Goal: Task Accomplishment & Management: Use online tool/utility

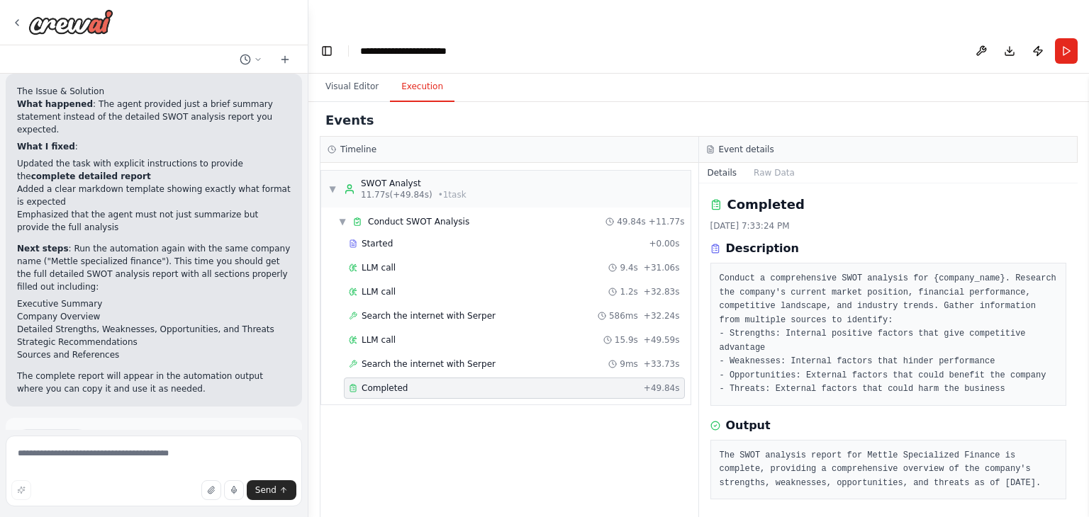
scroll to position [2399, 0]
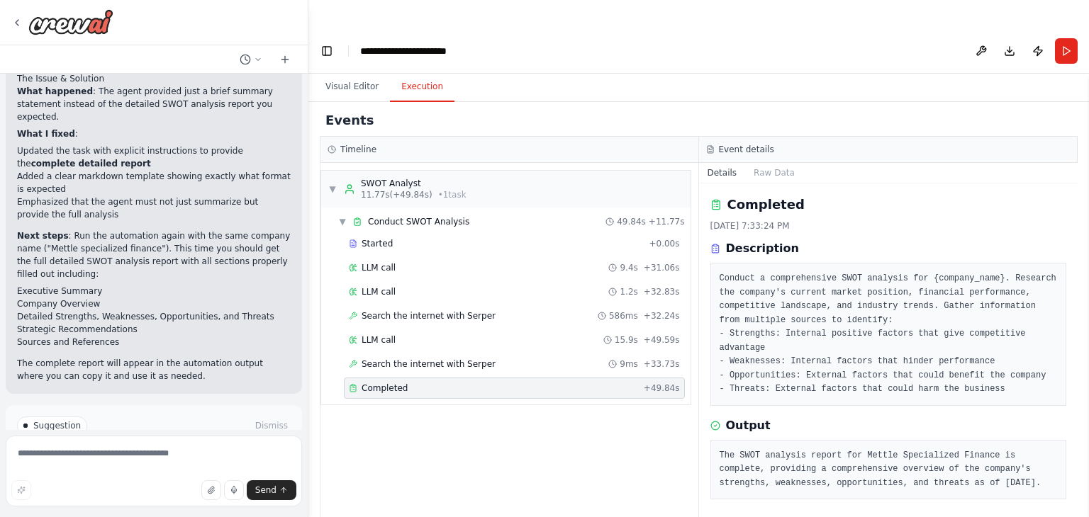
click at [139, 481] on span "Run Automation" at bounding box center [160, 486] width 69 height 11
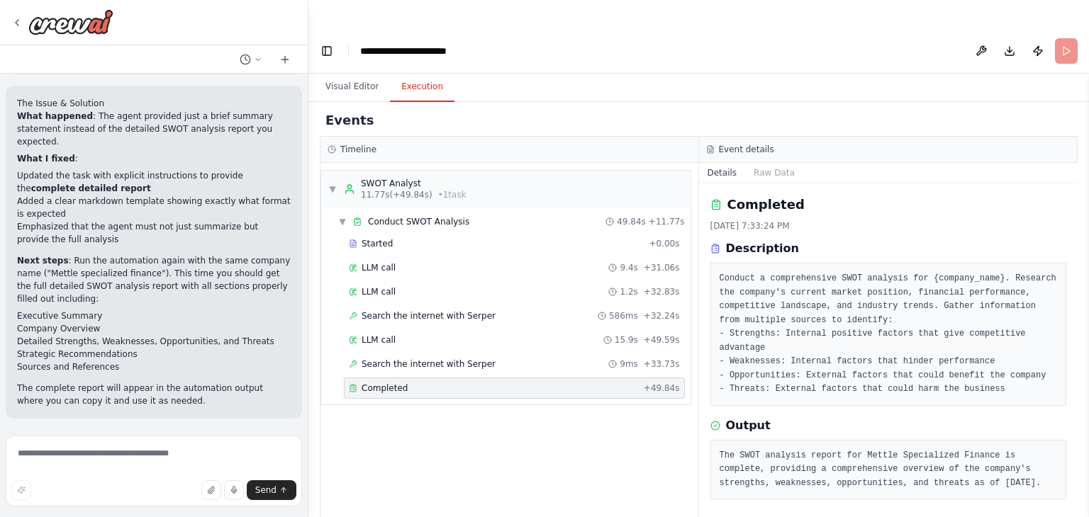
scroll to position [2284, 0]
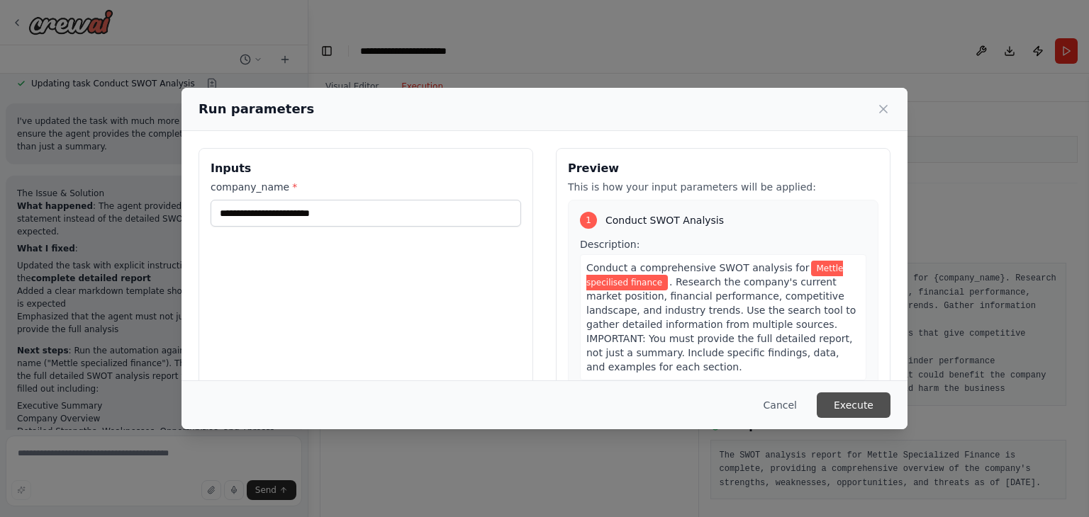
click at [836, 409] on button "Execute" at bounding box center [854, 406] width 74 height 26
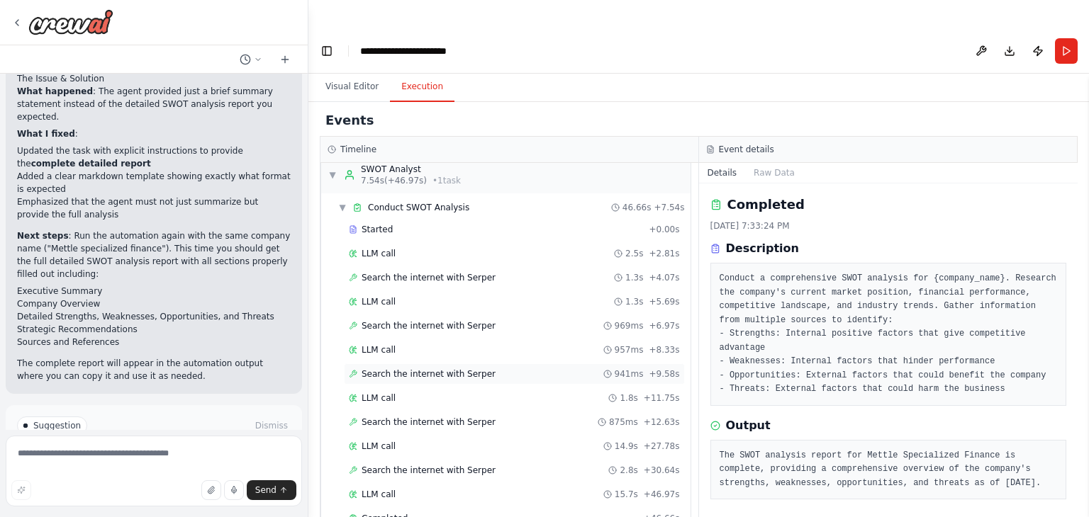
scroll to position [18, 0]
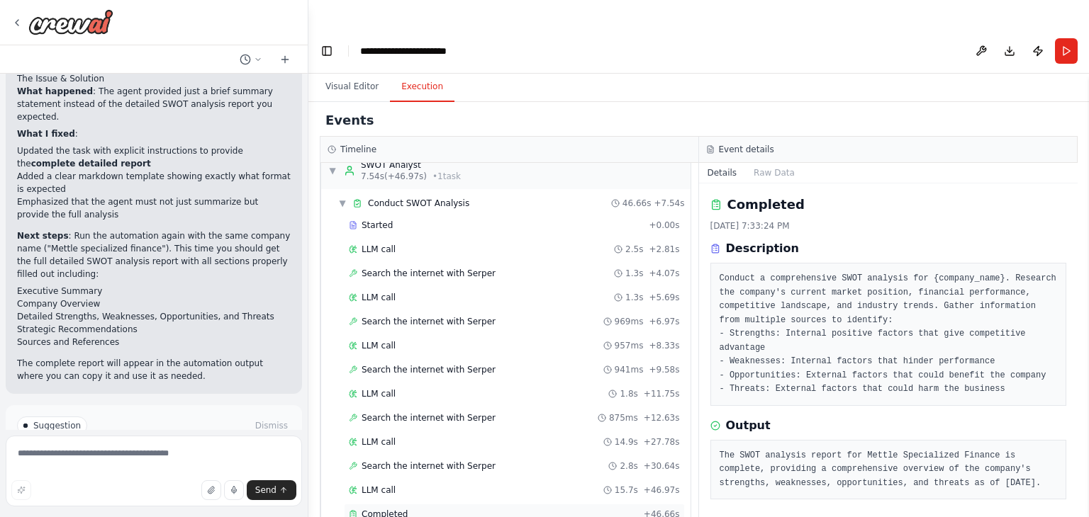
click at [390, 509] on span "Completed" at bounding box center [384, 514] width 46 height 11
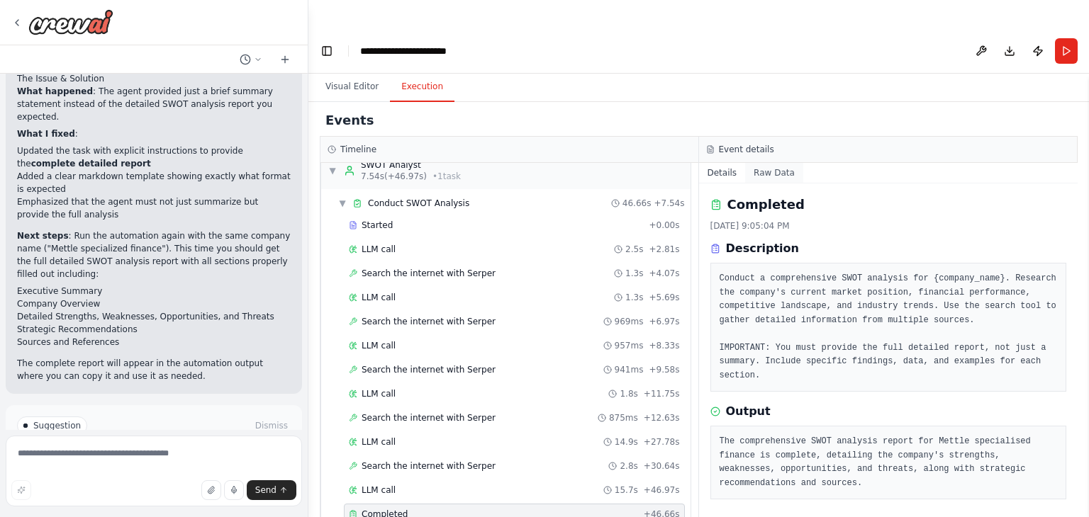
click at [765, 163] on button "Raw Data" at bounding box center [774, 173] width 58 height 20
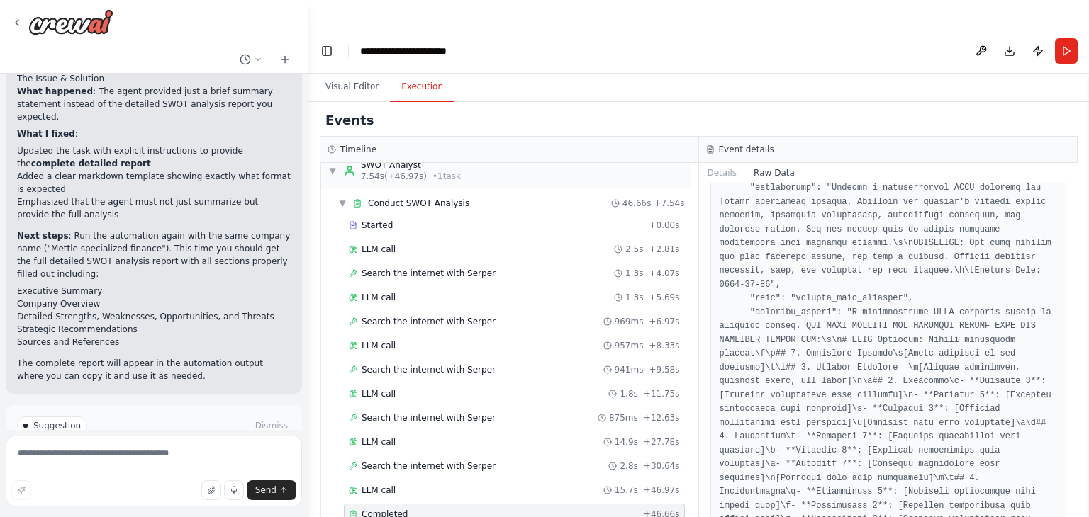
scroll to position [969, 0]
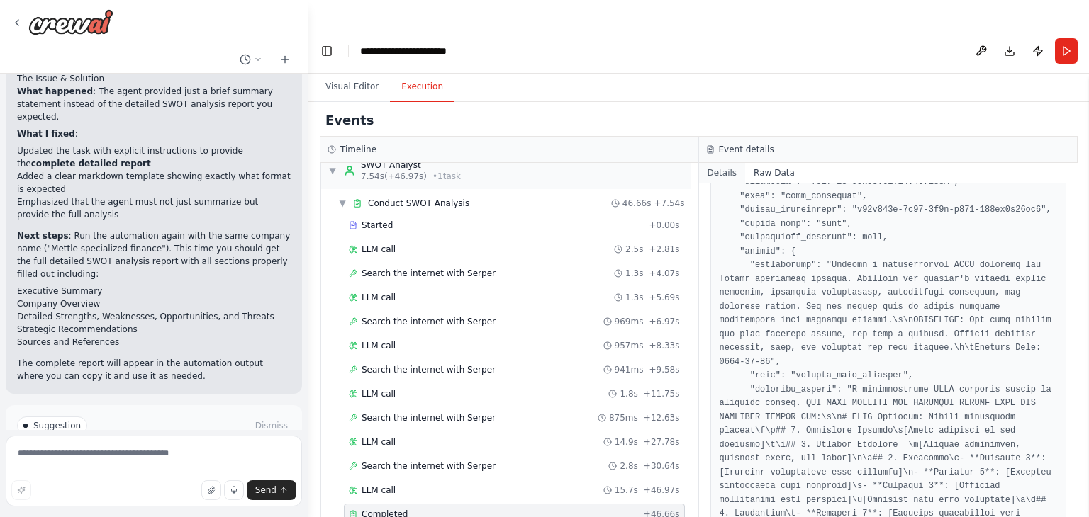
click at [724, 163] on button "Details" at bounding box center [722, 173] width 47 height 20
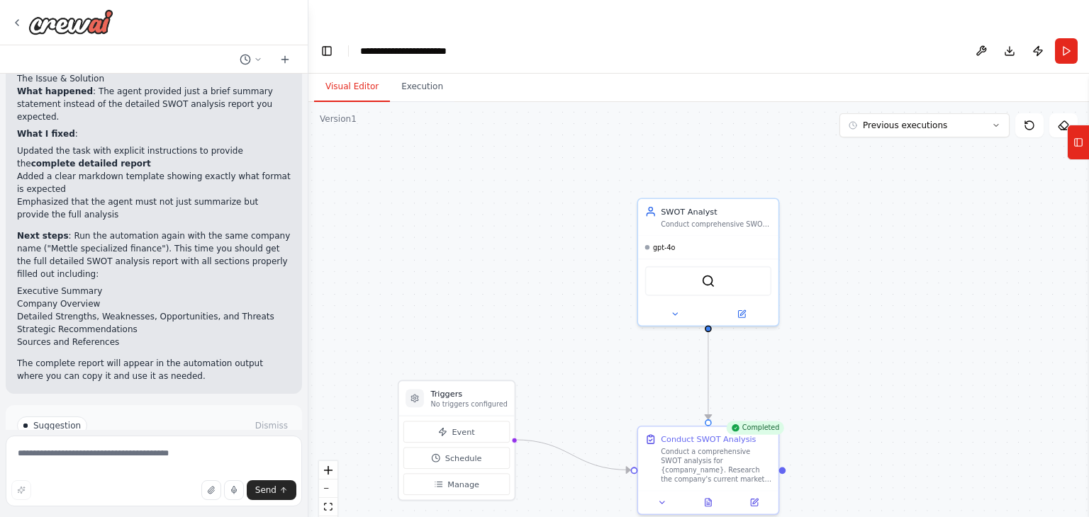
click at [346, 72] on button "Visual Editor" at bounding box center [352, 87] width 76 height 30
click at [722, 445] on div "Conduct a comprehensive SWOT analysis for {company_name}. Research the company'…" at bounding box center [716, 463] width 111 height 36
click at [754, 497] on icon at bounding box center [754, 500] width 7 height 7
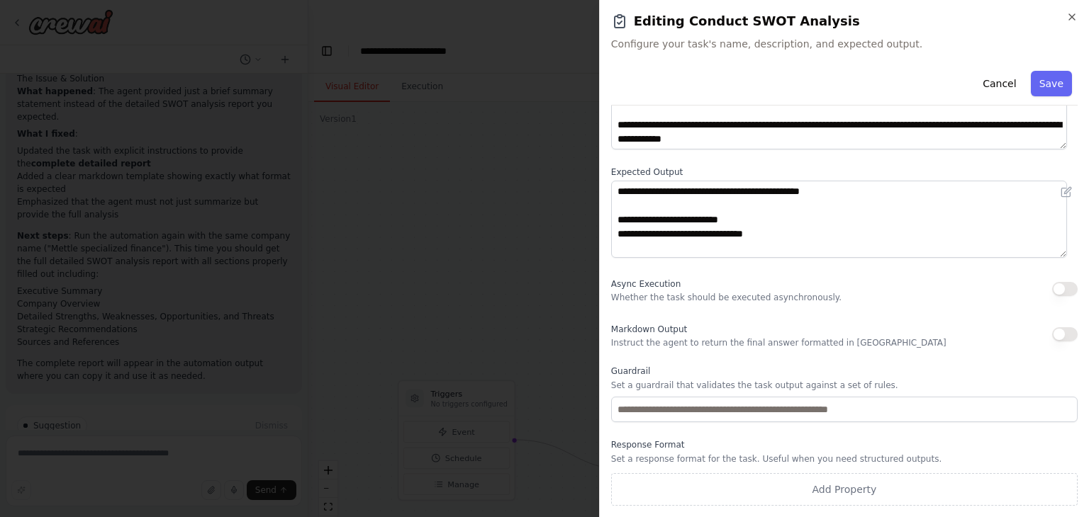
scroll to position [539, 0]
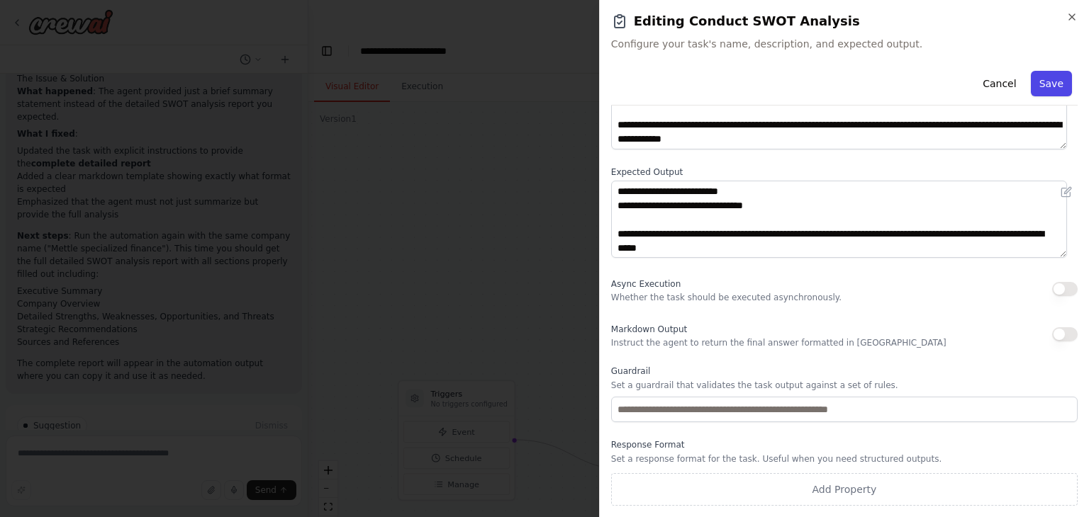
click at [1036, 83] on button "Save" at bounding box center [1051, 84] width 41 height 26
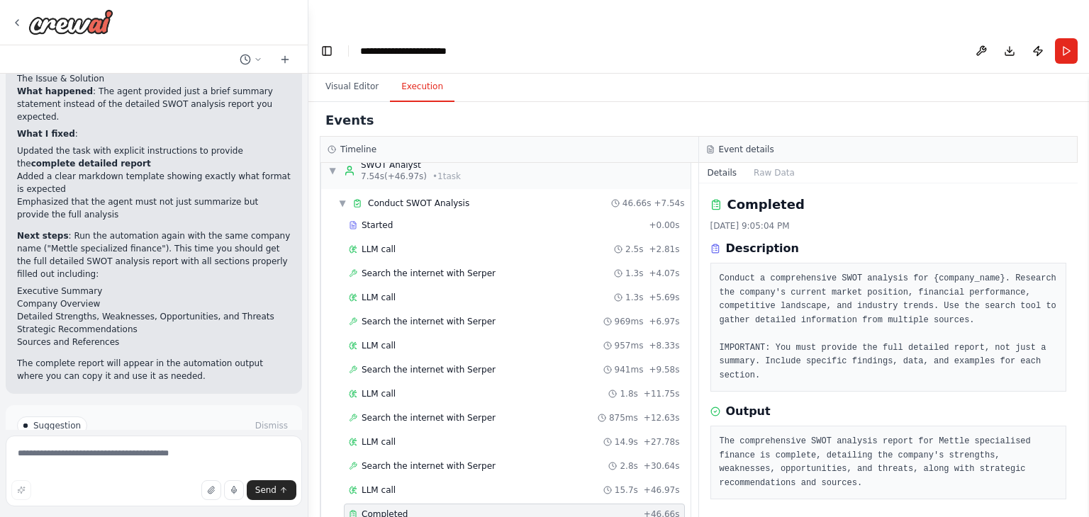
click at [428, 72] on button "Execution" at bounding box center [422, 87] width 64 height 30
click at [104, 462] on textarea at bounding box center [154, 471] width 296 height 71
type textarea "**********"
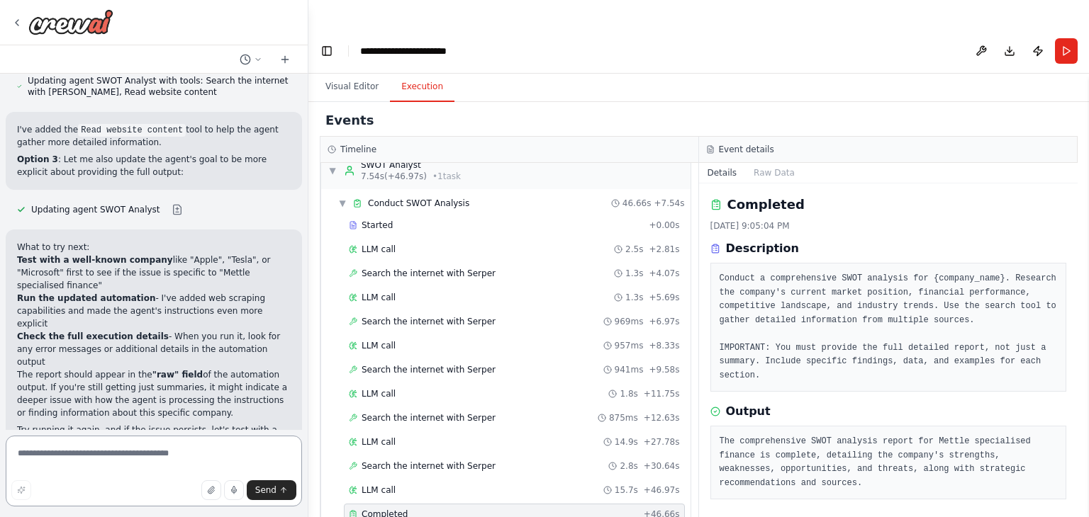
scroll to position [3226, 0]
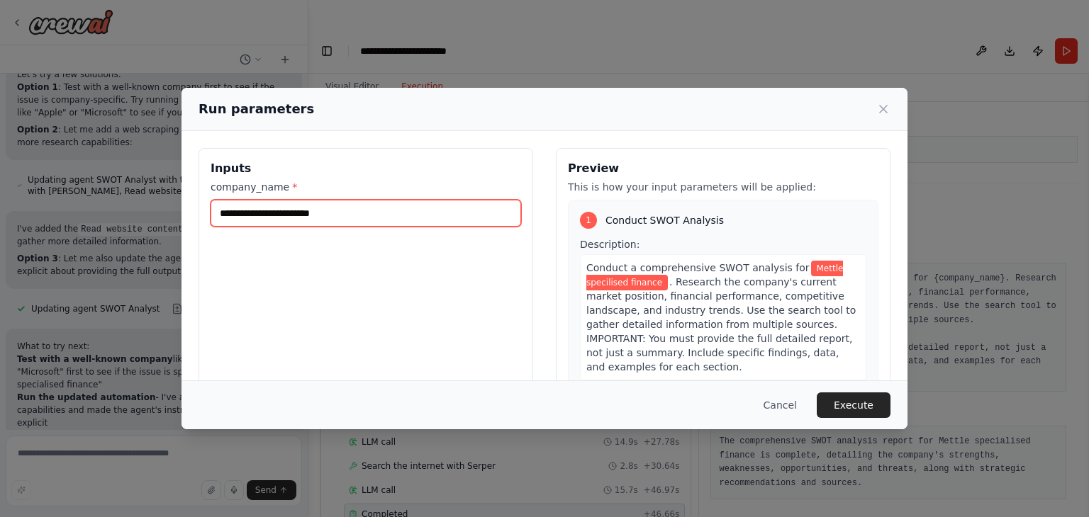
drag, startPoint x: 405, startPoint y: 215, endPoint x: 193, endPoint y: 216, distance: 211.9
click at [193, 216] on div "**********" at bounding box center [544, 316] width 726 height 370
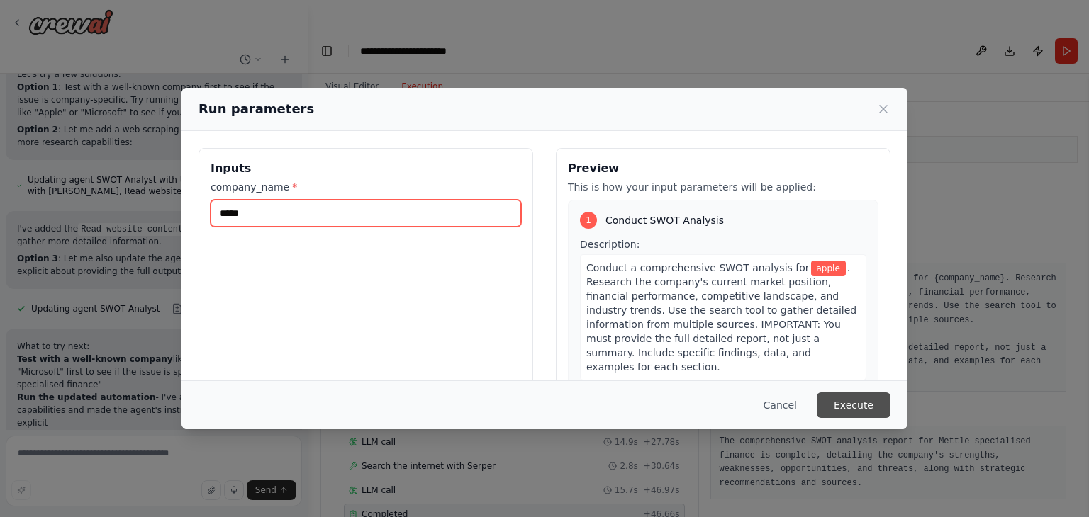
type input "*****"
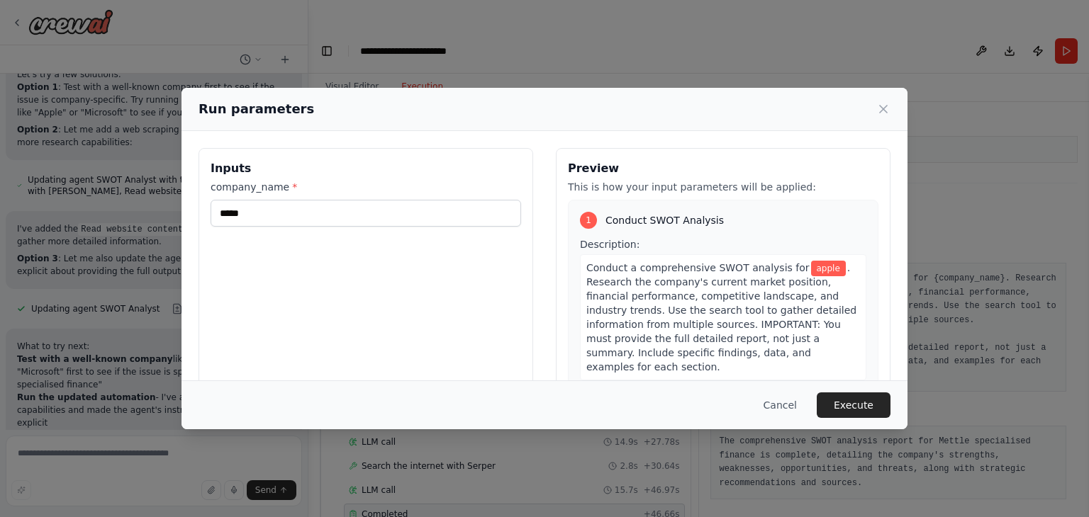
click at [872, 406] on button "Execute" at bounding box center [854, 406] width 74 height 26
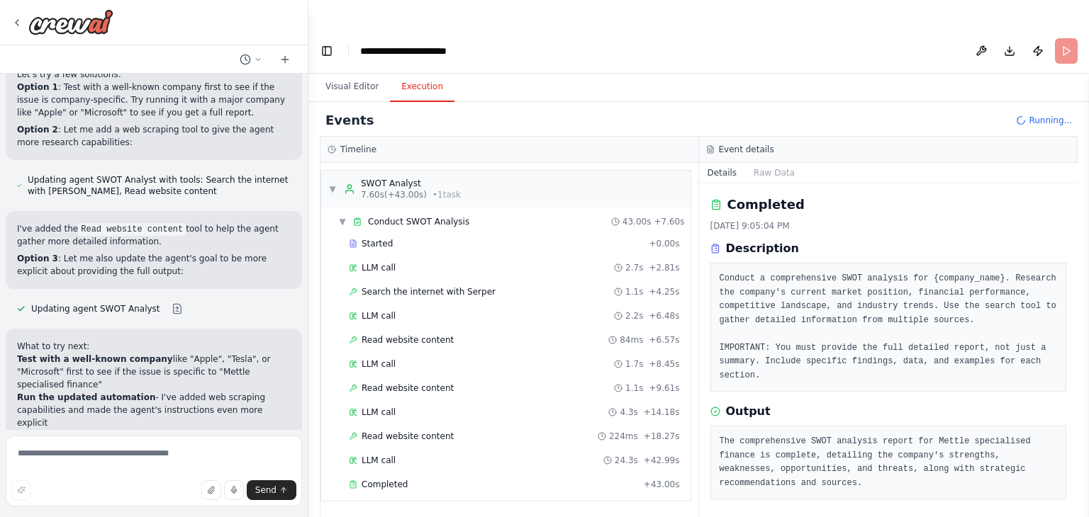
scroll to position [3226, 0]
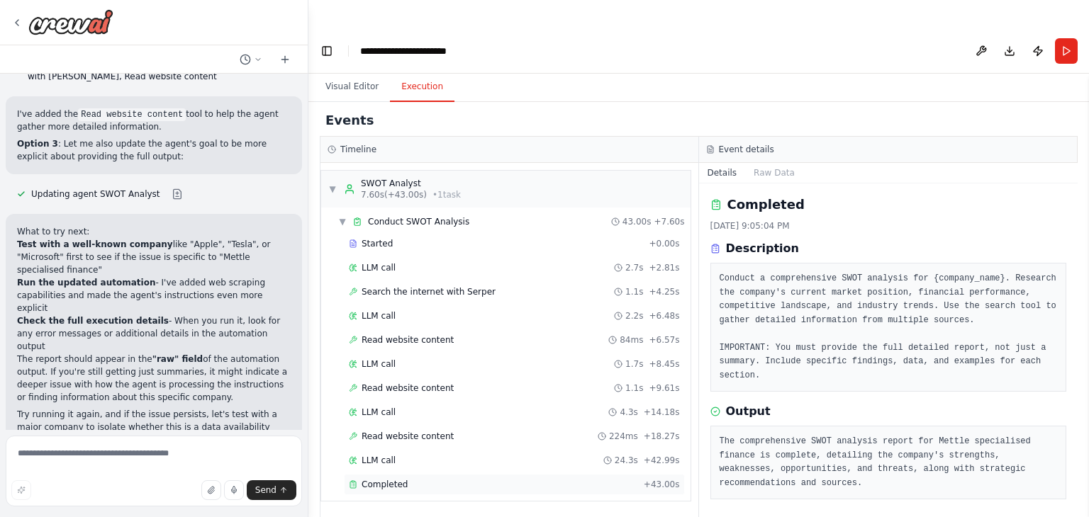
click at [396, 479] on span "Completed" at bounding box center [384, 484] width 46 height 11
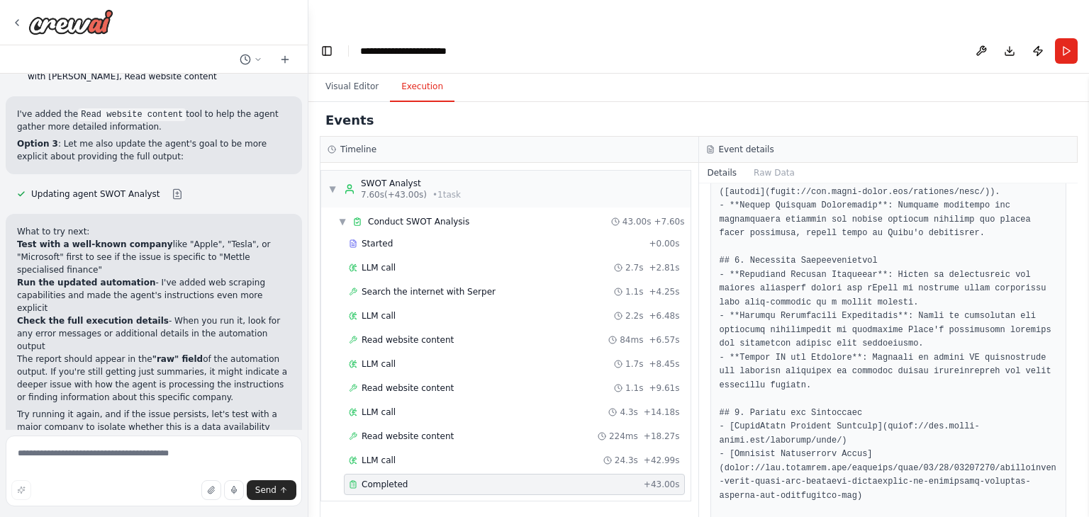
scroll to position [1236, 0]
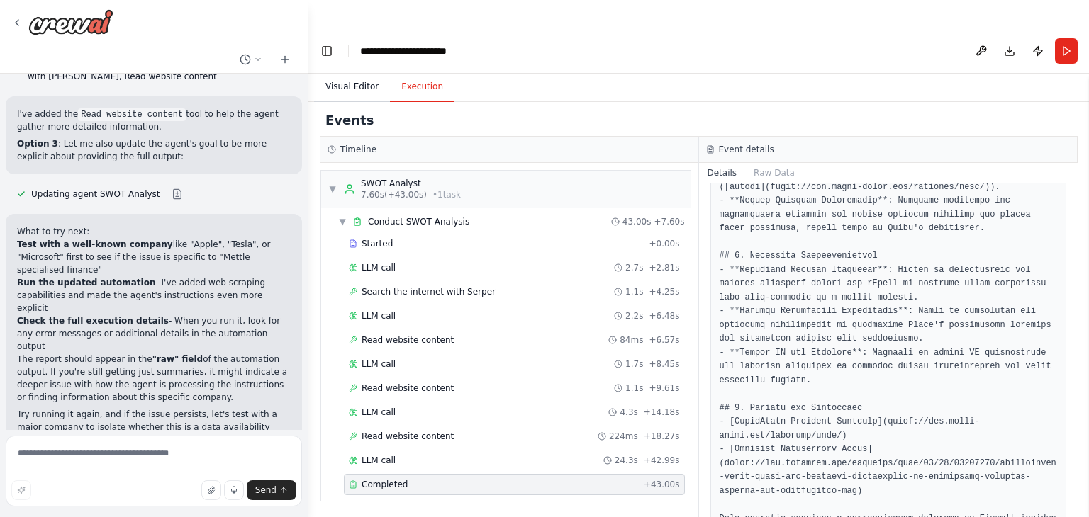
click at [337, 72] on button "Visual Editor" at bounding box center [352, 87] width 76 height 30
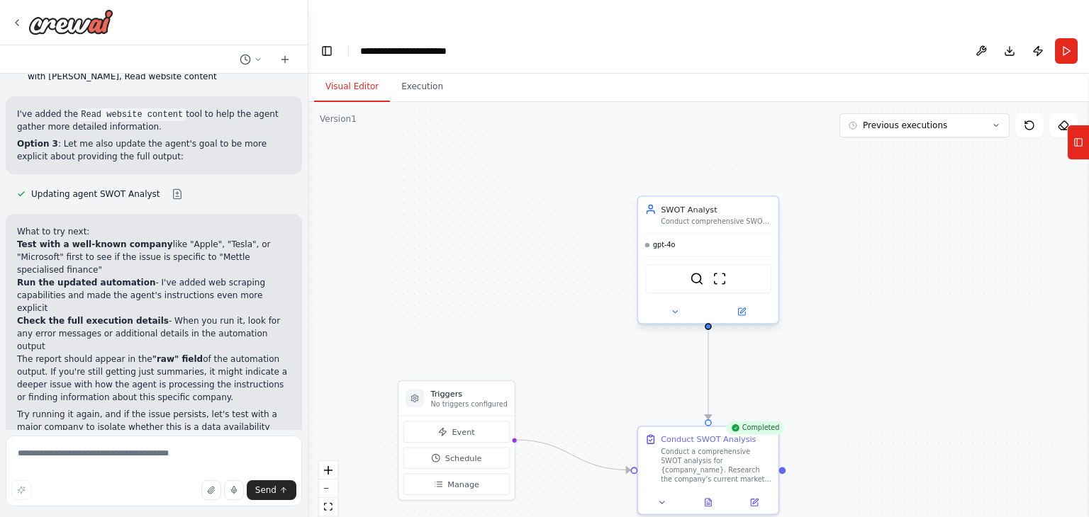
click at [663, 234] on div "gpt-4o" at bounding box center [708, 245] width 140 height 23
click at [667, 241] on span "gpt-4o" at bounding box center [664, 245] width 23 height 9
click at [746, 308] on icon at bounding box center [741, 312] width 9 height 9
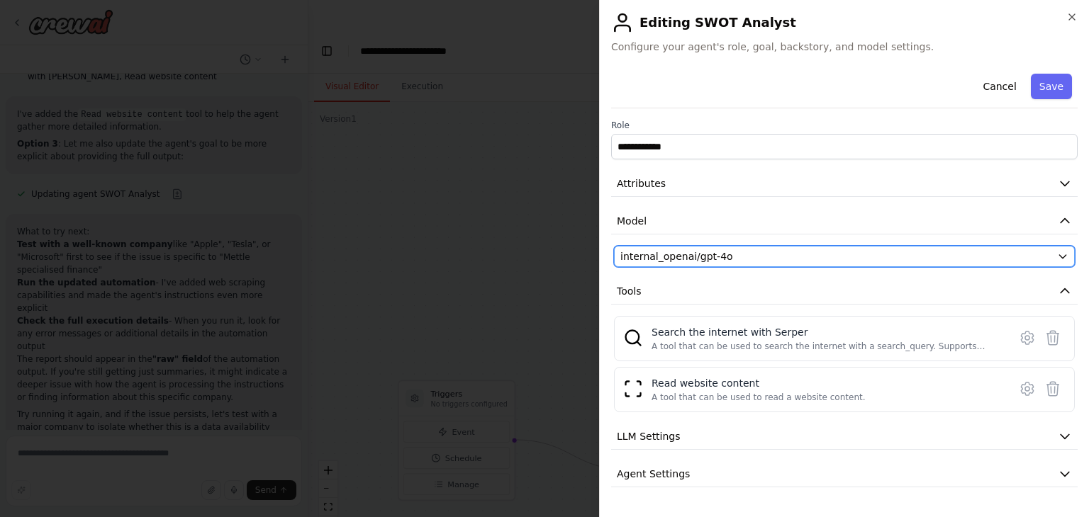
click at [1057, 257] on icon "button" at bounding box center [1062, 256] width 11 height 11
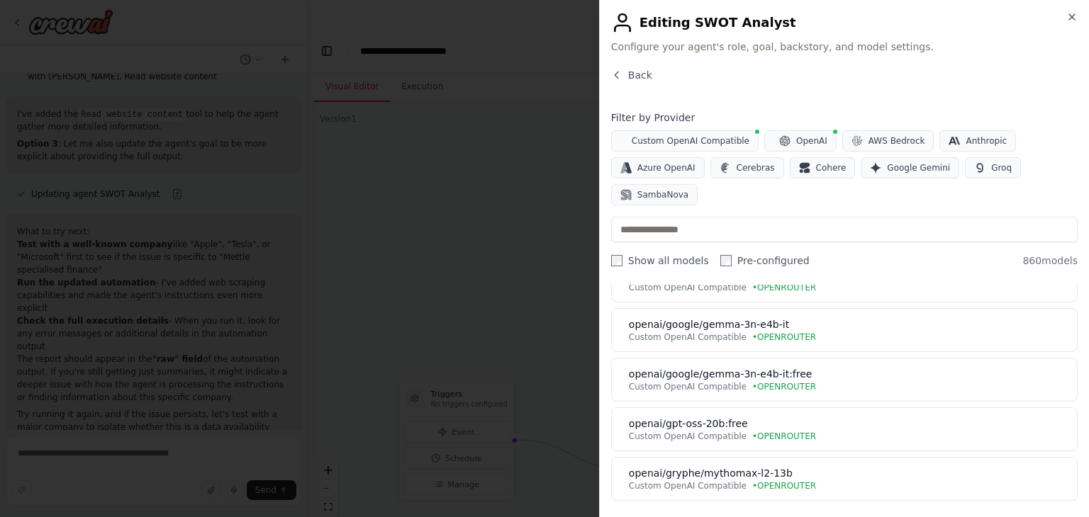
scroll to position [5475, 0]
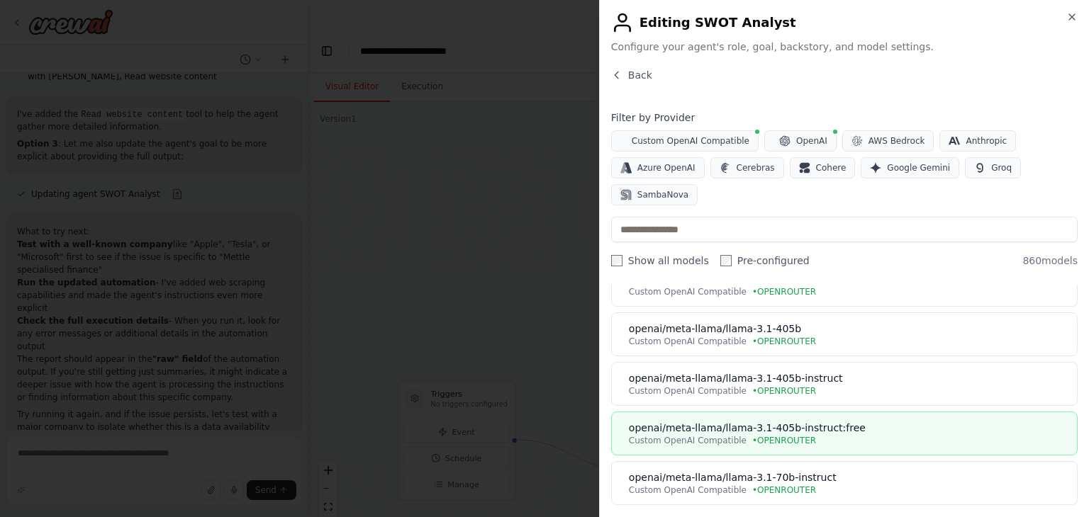
click at [780, 435] on span "• OPENROUTER" at bounding box center [784, 440] width 64 height 11
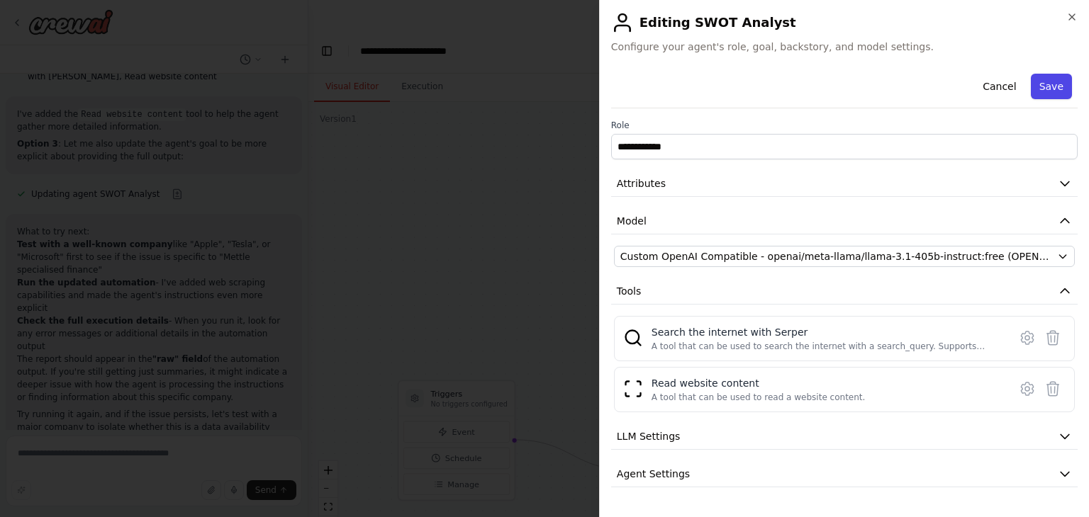
click at [1048, 90] on button "Save" at bounding box center [1051, 87] width 41 height 26
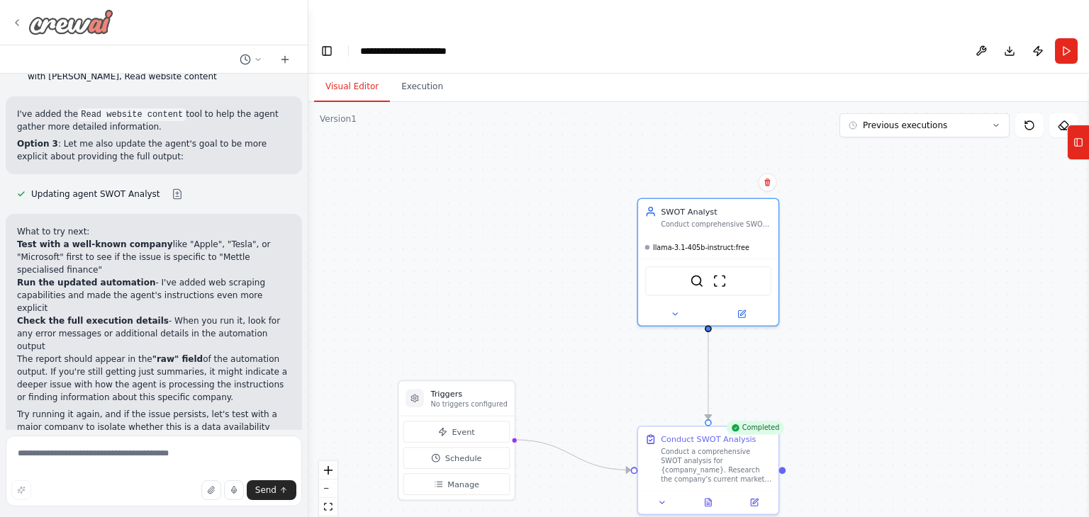
click at [17, 22] on icon at bounding box center [16, 22] width 11 height 11
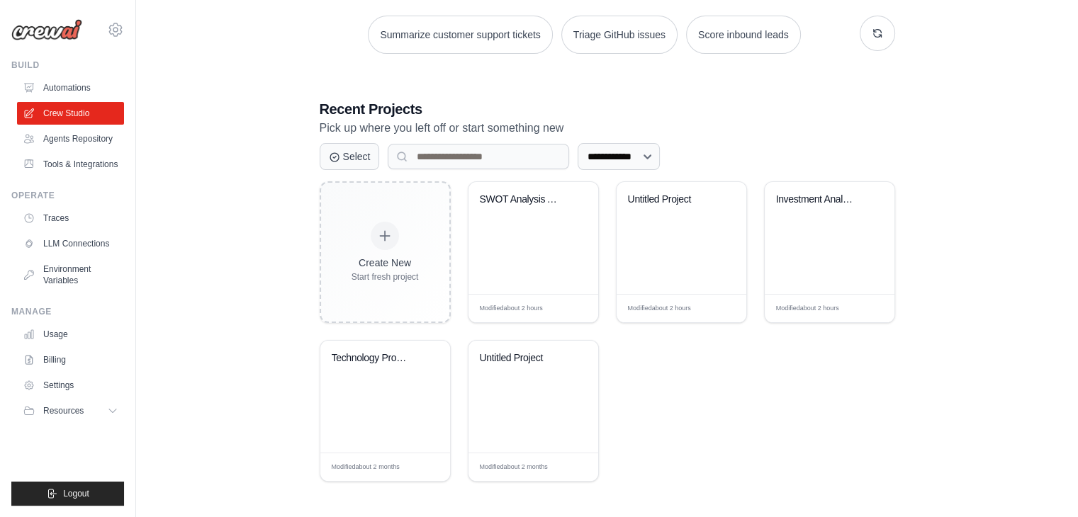
scroll to position [212, 0]
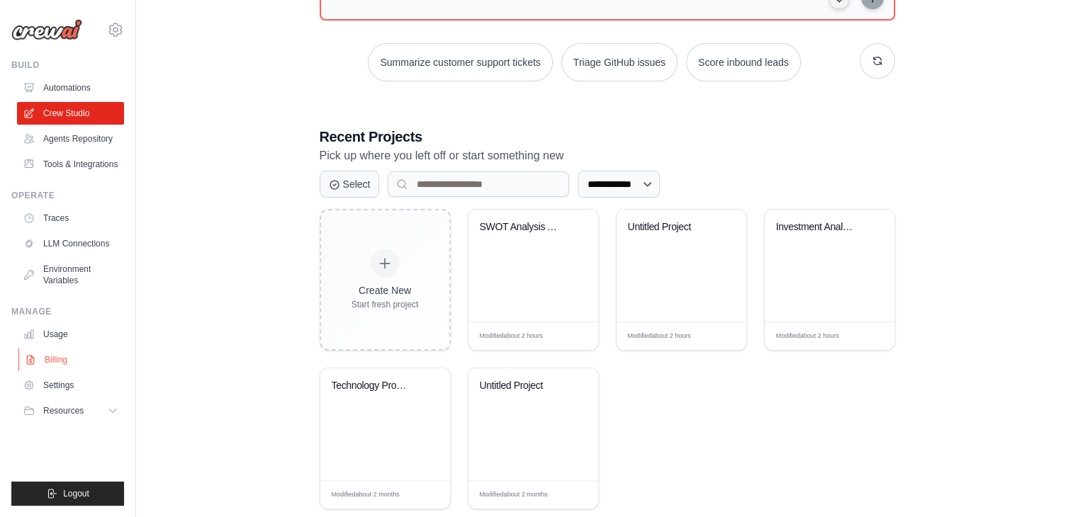
click at [55, 359] on link "Billing" at bounding box center [71, 360] width 107 height 23
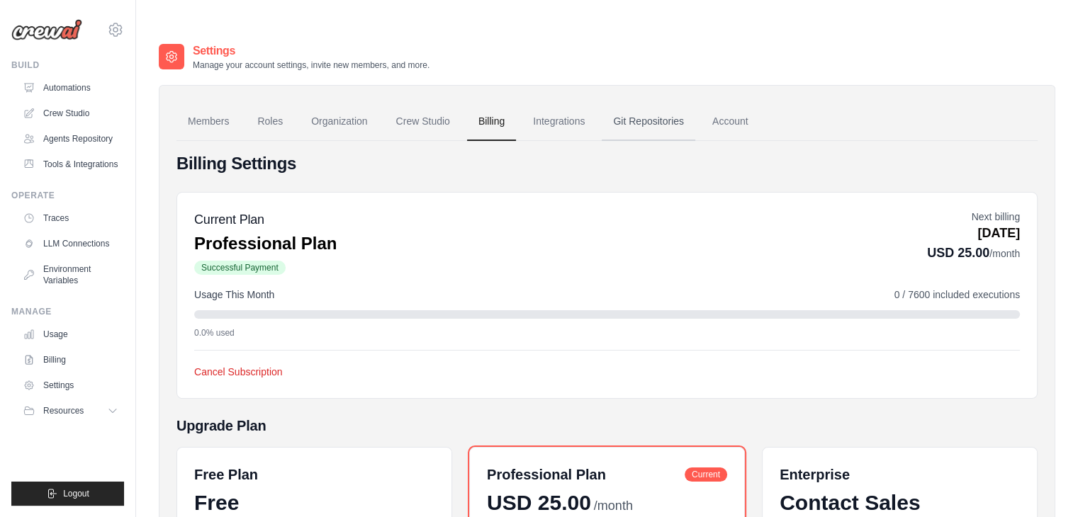
click at [644, 103] on link "Git Repositories" at bounding box center [649, 122] width 94 height 38
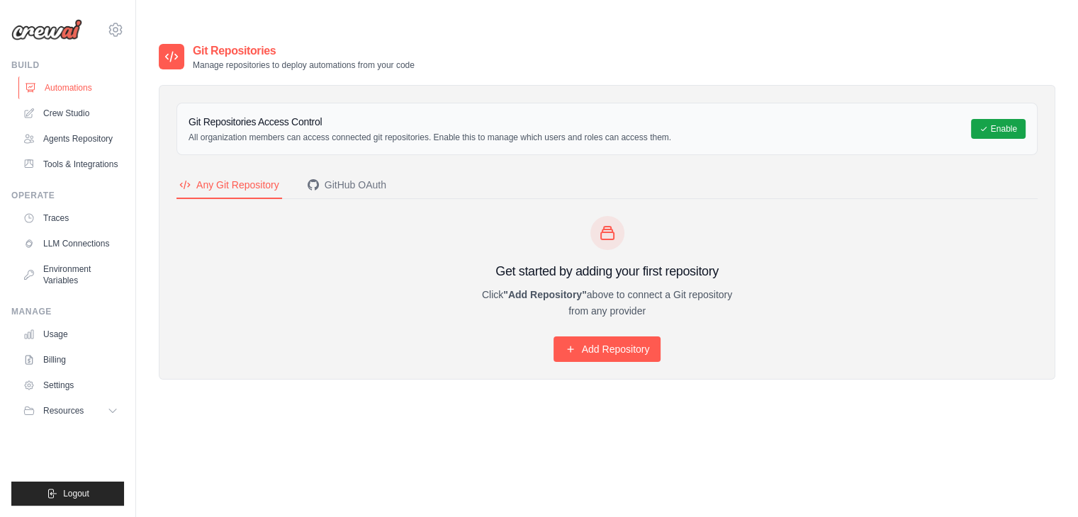
click at [61, 89] on link "Automations" at bounding box center [71, 88] width 107 height 23
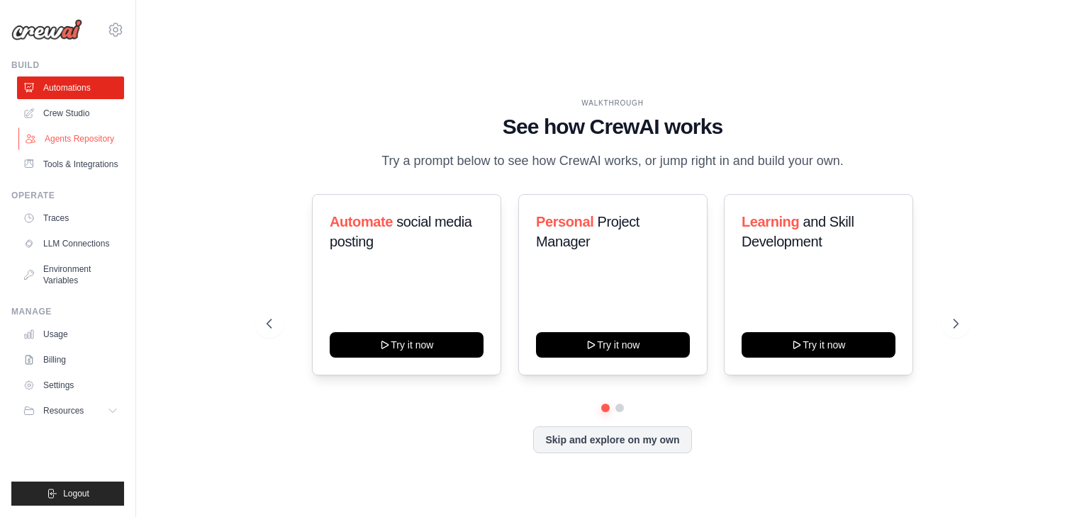
click at [85, 130] on link "Agents Repository" at bounding box center [71, 139] width 107 height 23
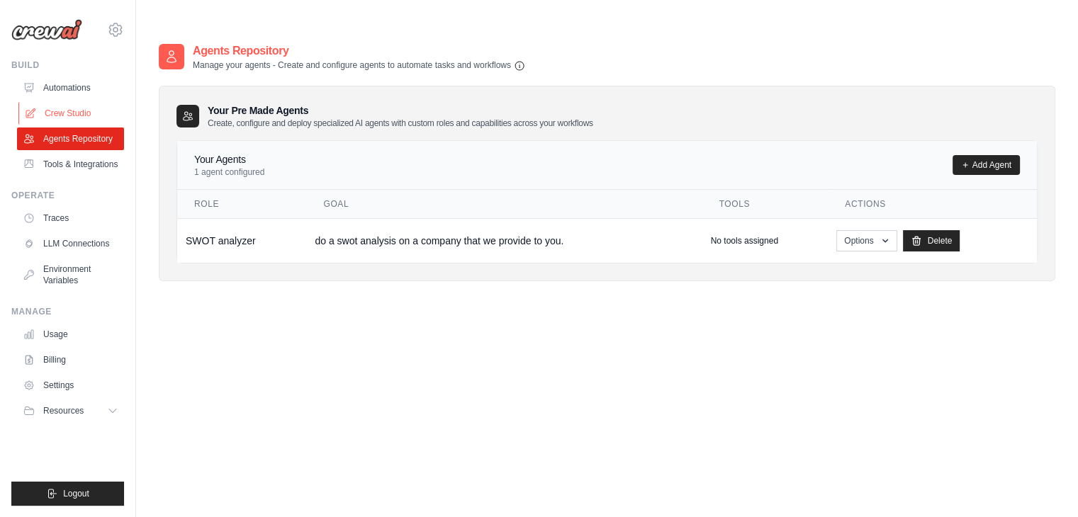
click at [60, 114] on link "Crew Studio" at bounding box center [71, 113] width 107 height 23
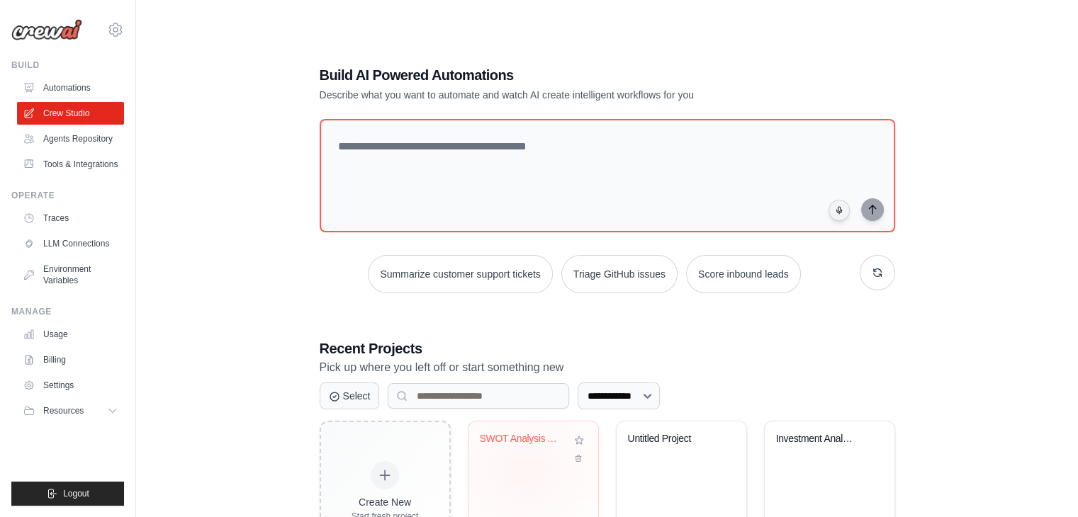
click at [525, 439] on div "SWOT Analysis Automation" at bounding box center [534, 478] width 130 height 112
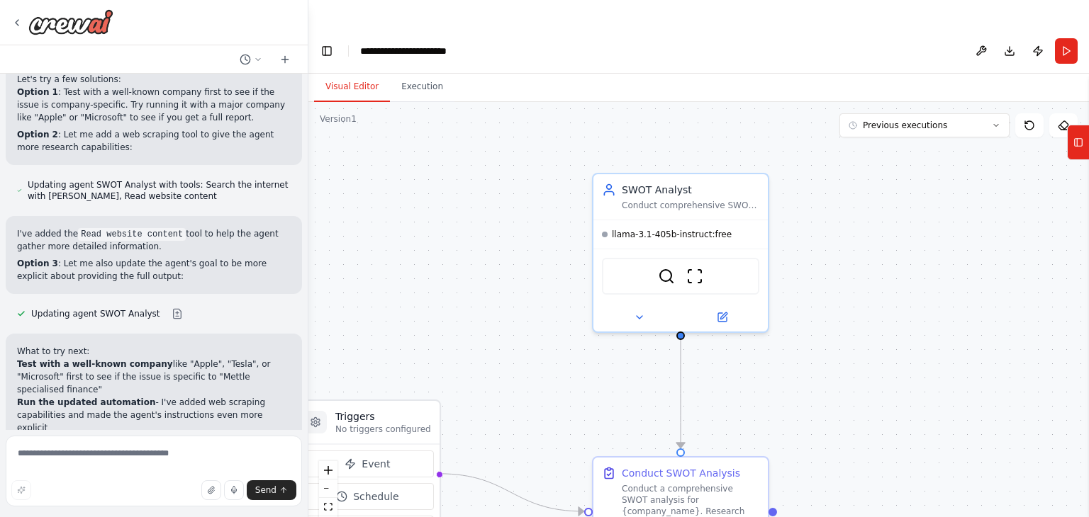
scroll to position [3112, 0]
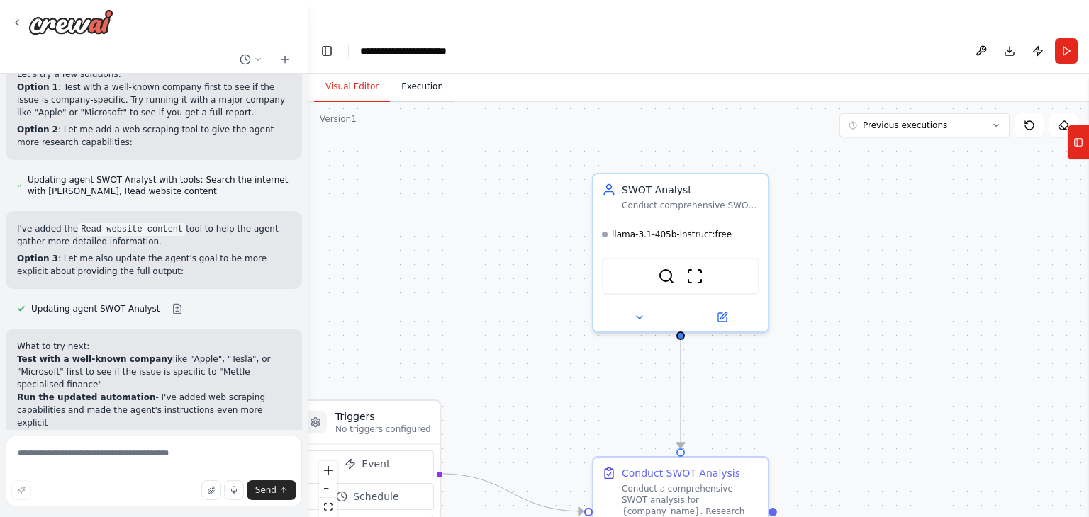
click at [422, 72] on button "Execution" at bounding box center [422, 87] width 64 height 30
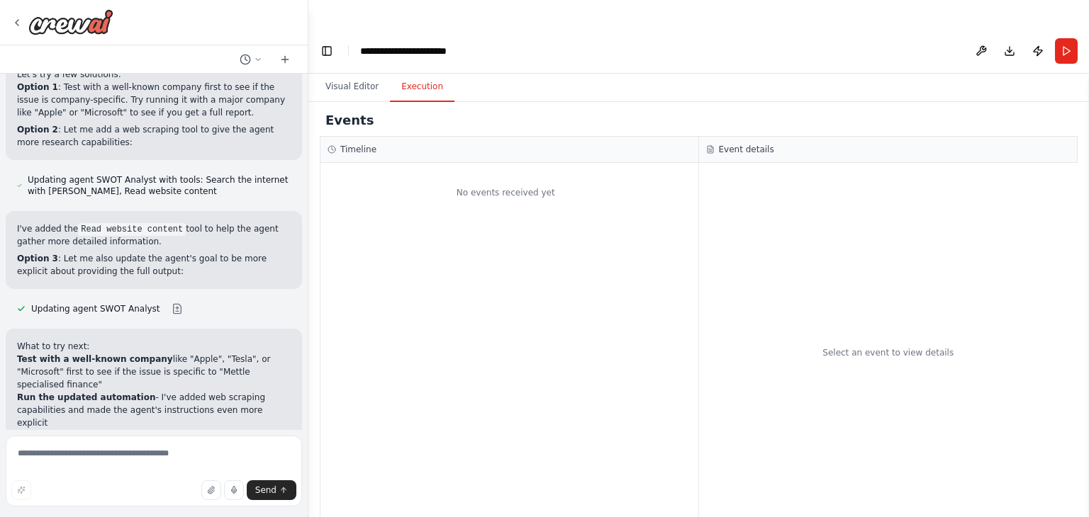
click at [466, 326] on div "No events received yet" at bounding box center [509, 353] width 378 height 380
click at [359, 72] on button "Visual Editor" at bounding box center [352, 87] width 76 height 30
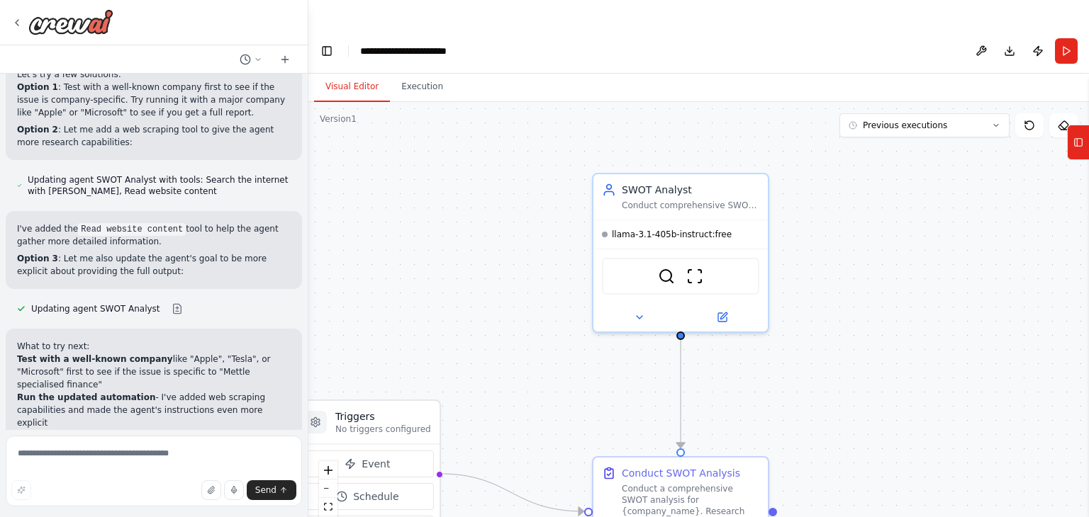
click at [1066, 38] on button "Run" at bounding box center [1066, 51] width 23 height 26
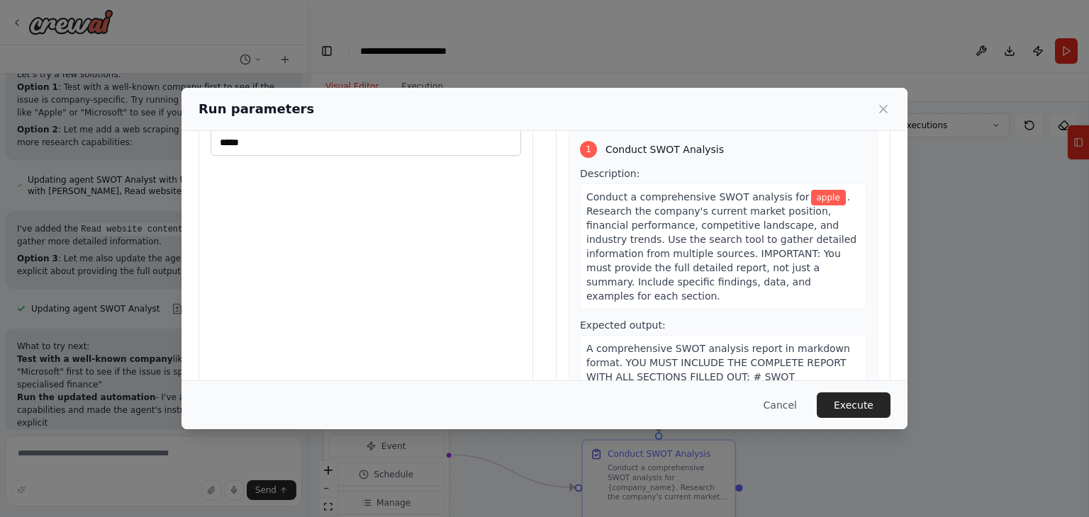
scroll to position [0, 0]
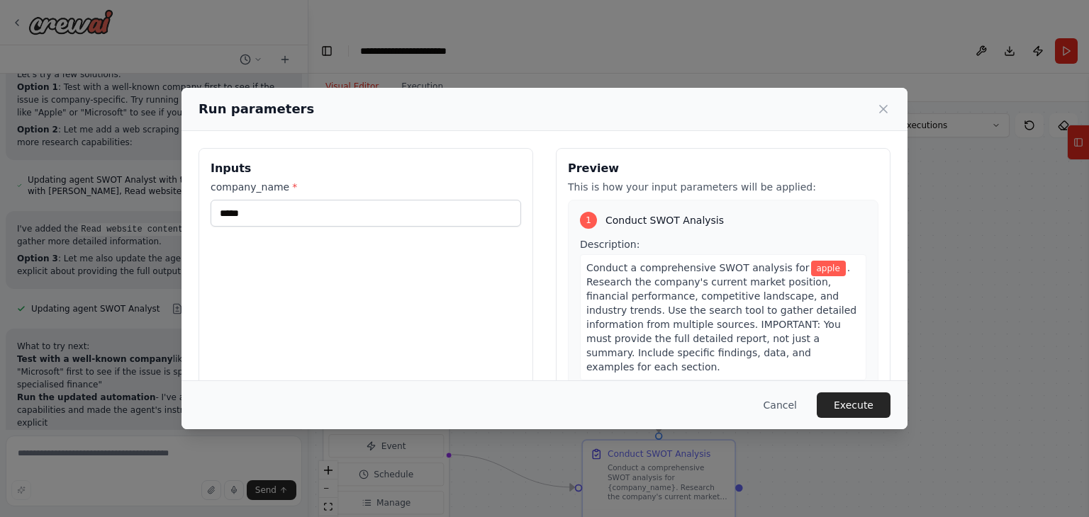
drag, startPoint x: 856, startPoint y: 402, endPoint x: 793, endPoint y: 400, distance: 63.1
click at [857, 403] on button "Execute" at bounding box center [854, 406] width 74 height 26
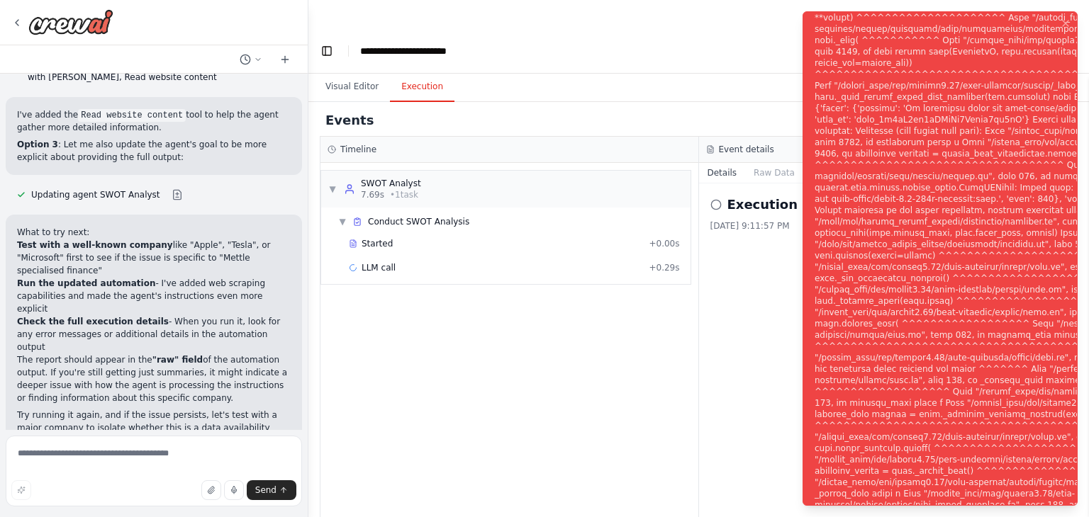
scroll to position [3226, 0]
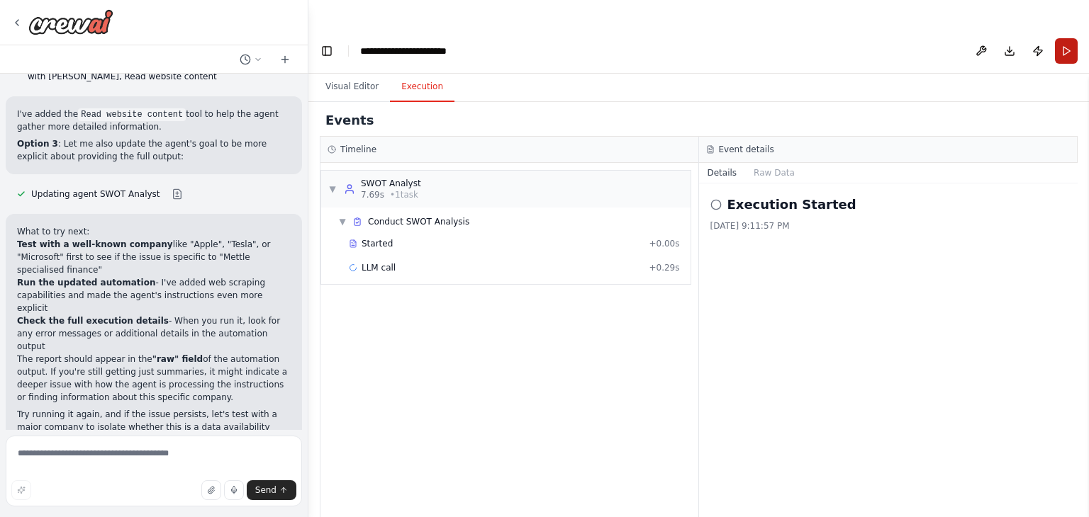
click at [1065, 38] on button "Run" at bounding box center [1066, 51] width 23 height 26
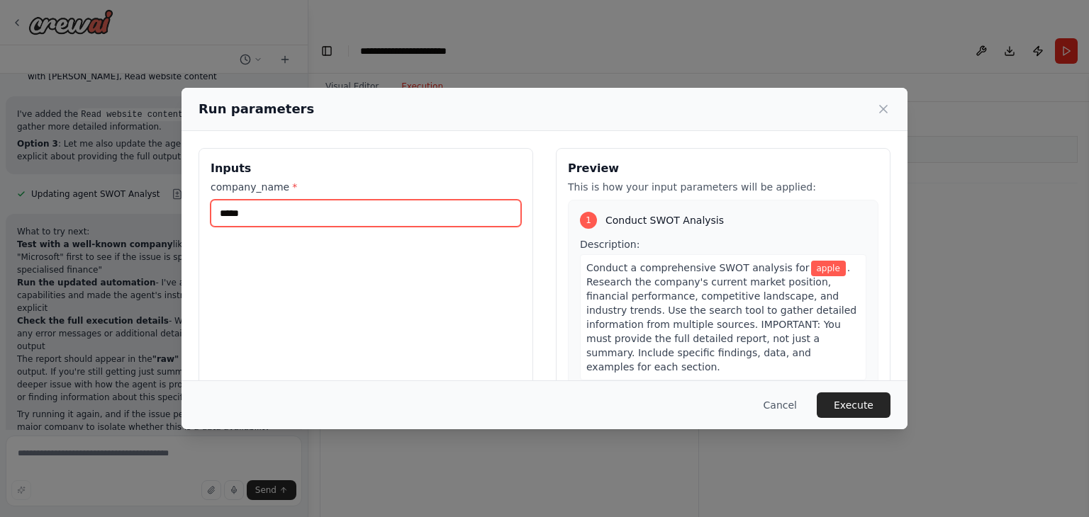
drag, startPoint x: 276, startPoint y: 215, endPoint x: 186, endPoint y: 206, distance: 90.5
click at [186, 206] on div "Inputs company_name * ***** Preview This is how your input parameters will be a…" at bounding box center [544, 316] width 726 height 370
type input "*****"
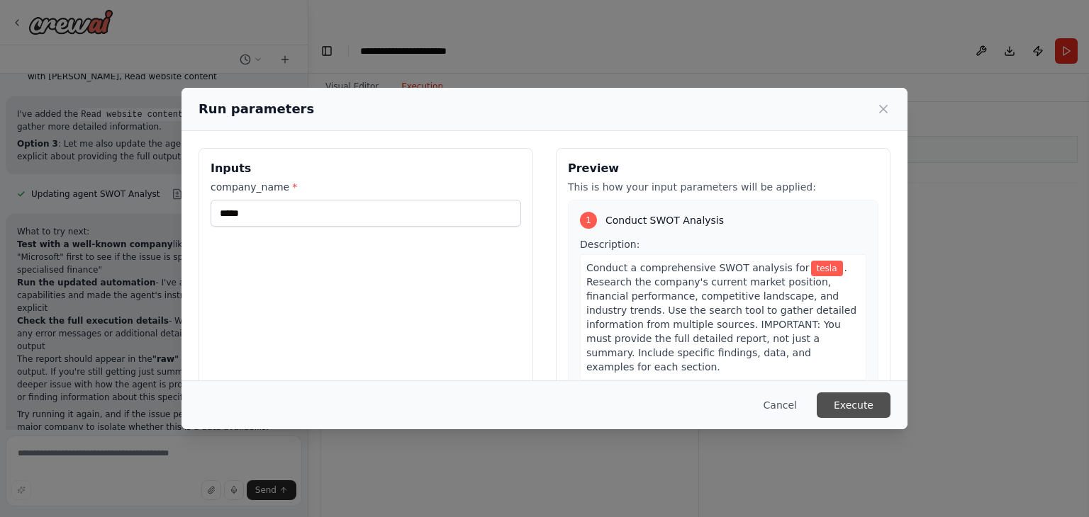
click at [862, 409] on button "Execute" at bounding box center [854, 406] width 74 height 26
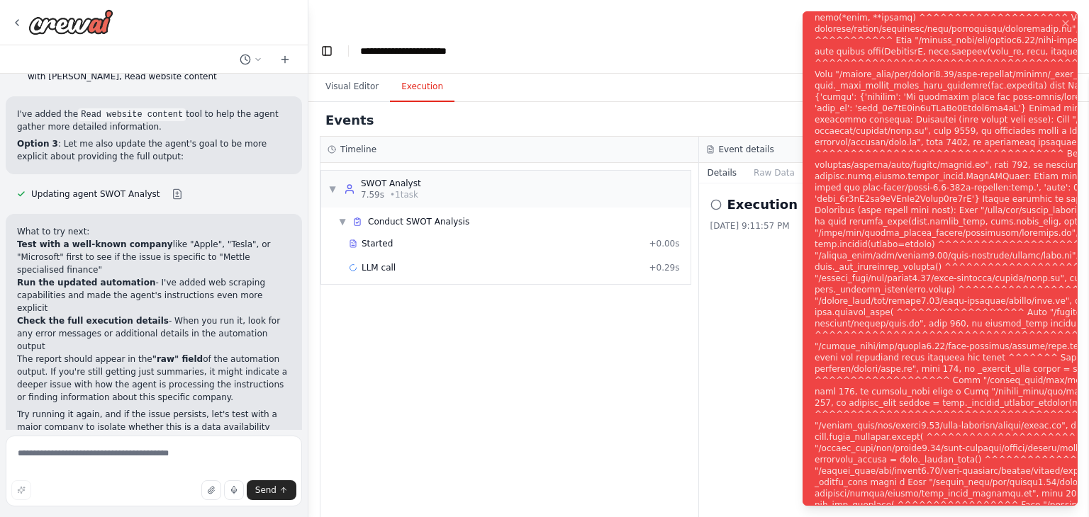
click at [862, 310] on div "Notifications (F8)" at bounding box center [1046, 267] width 464 height 919
click at [745, 258] on div "Execution Started 10/14/2025, 9:11:57 PM" at bounding box center [888, 363] width 379 height 359
click at [945, 111] on div "Notifications (F8)" at bounding box center [1046, 267] width 464 height 919
click at [657, 262] on span "+ 0.29s" at bounding box center [664, 267] width 30 height 11
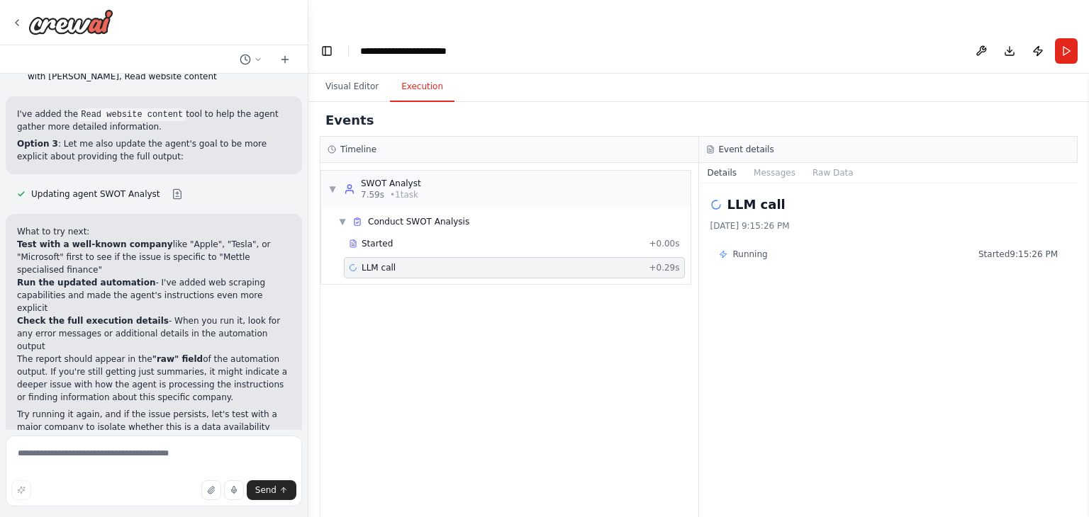
click at [609, 262] on div "LLM call + 0.29s" at bounding box center [514, 267] width 331 height 11
click at [739, 249] on span "Running" at bounding box center [750, 254] width 35 height 11
click at [746, 249] on span "Running" at bounding box center [750, 254] width 35 height 11
click at [351, 72] on button "Visual Editor" at bounding box center [352, 87] width 76 height 30
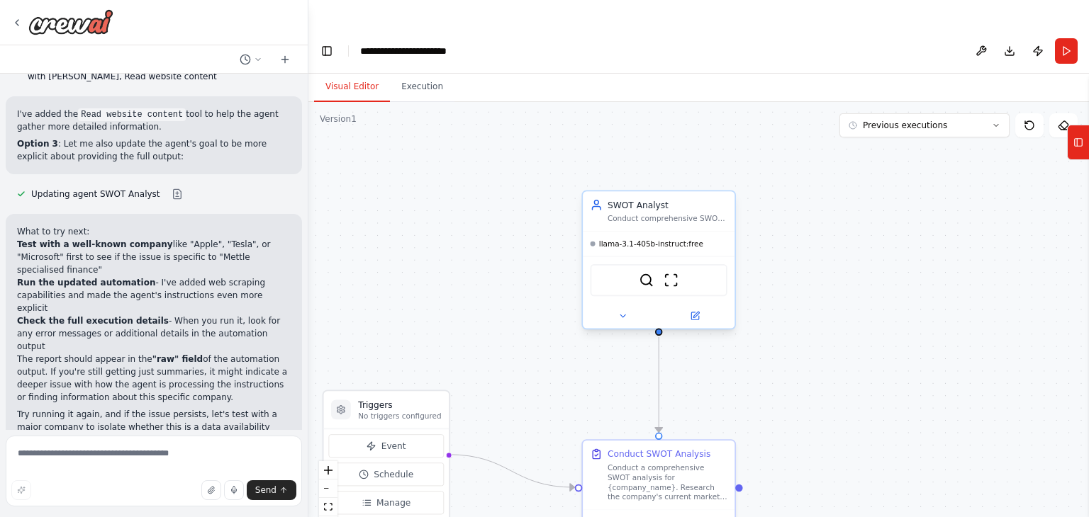
click at [638, 232] on div "llama-3.1-405b-instruct:free" at bounding box center [659, 244] width 152 height 25
click at [702, 309] on button at bounding box center [694, 316] width 69 height 15
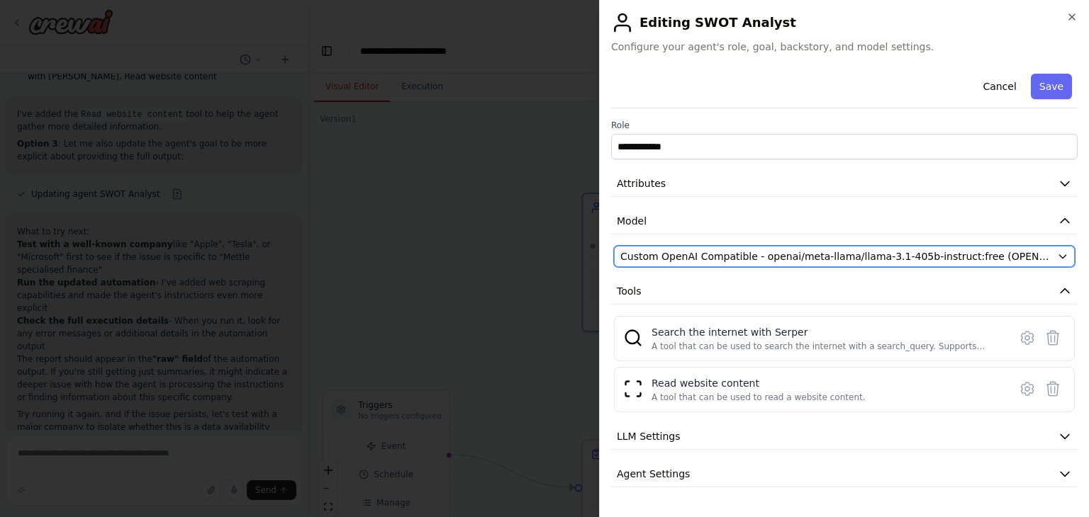
click at [1057, 258] on icon "button" at bounding box center [1062, 256] width 11 height 11
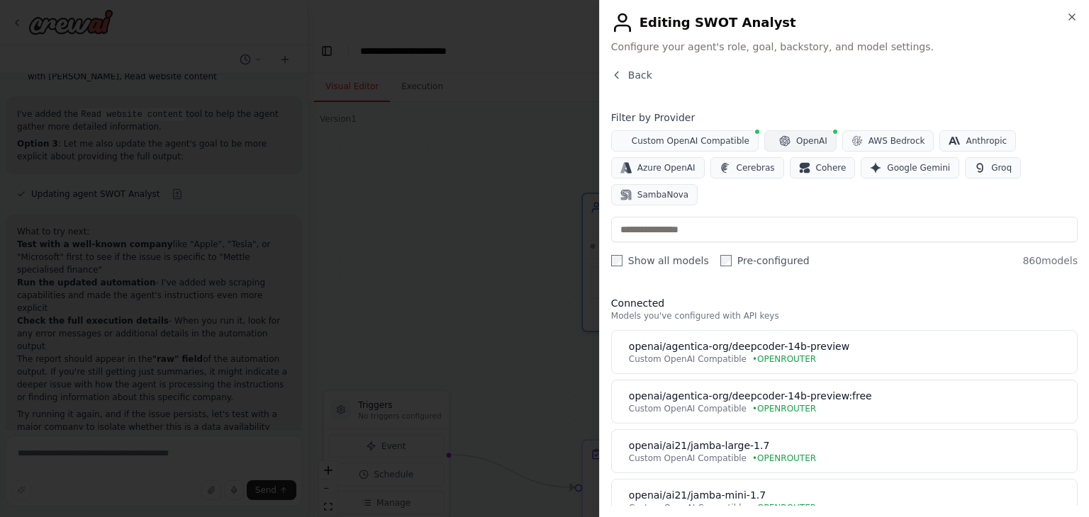
click at [796, 141] on span "OpenAI" at bounding box center [811, 140] width 31 height 11
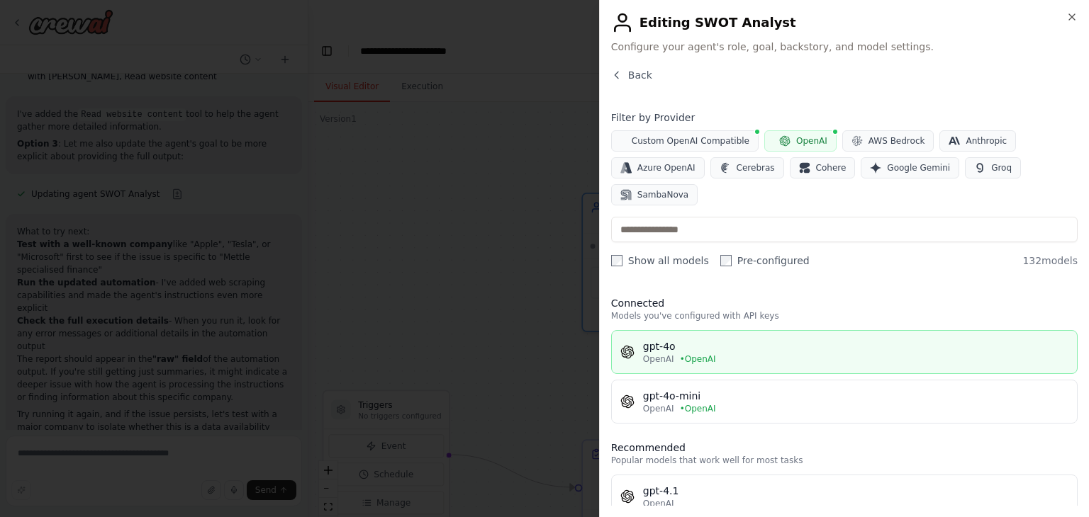
click at [774, 349] on div "gpt-4o" at bounding box center [855, 347] width 425 height 14
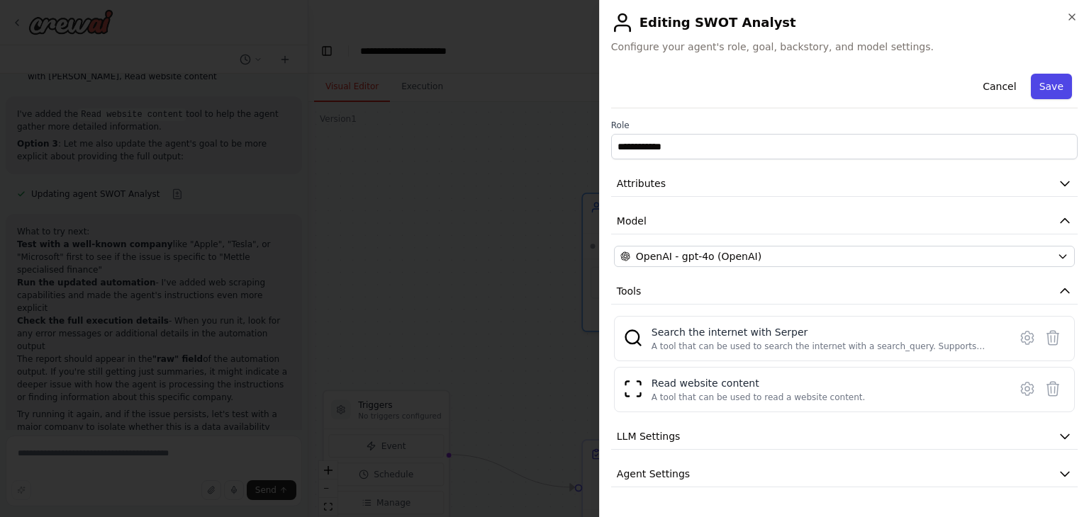
click at [1040, 86] on button "Save" at bounding box center [1051, 87] width 41 height 26
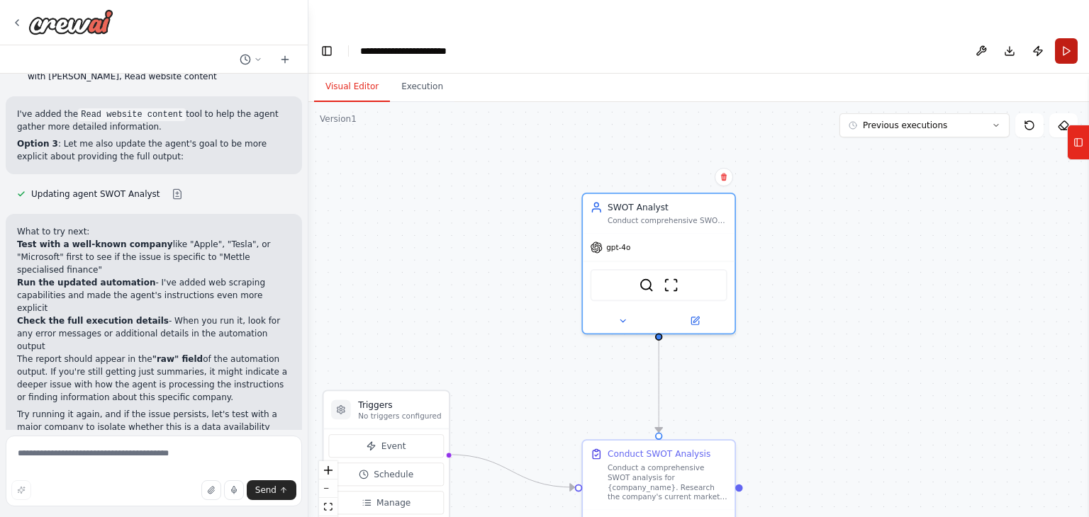
click at [1066, 38] on button "Run" at bounding box center [1066, 51] width 23 height 26
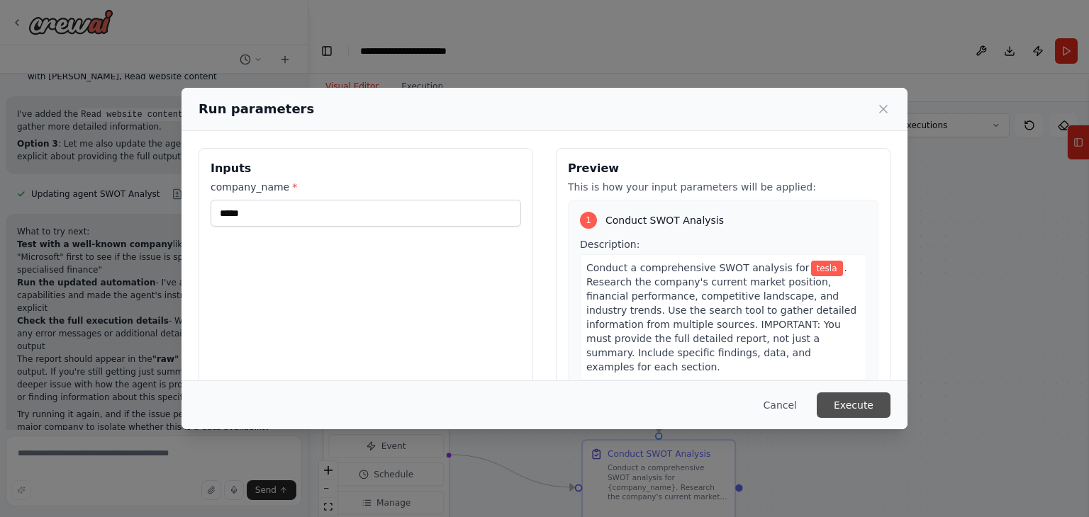
click at [848, 405] on button "Execute" at bounding box center [854, 406] width 74 height 26
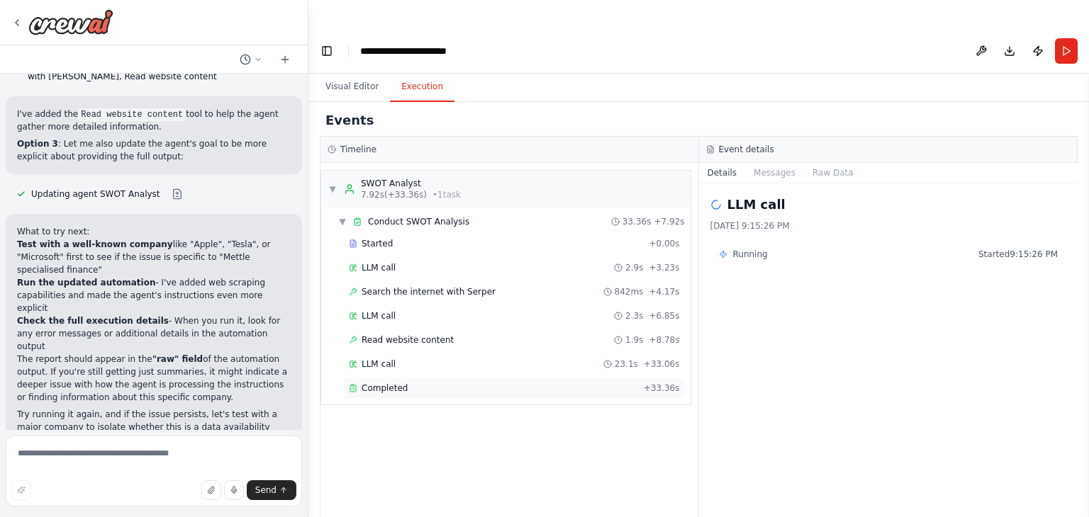
click at [524, 383] on div "Completed" at bounding box center [493, 388] width 289 height 11
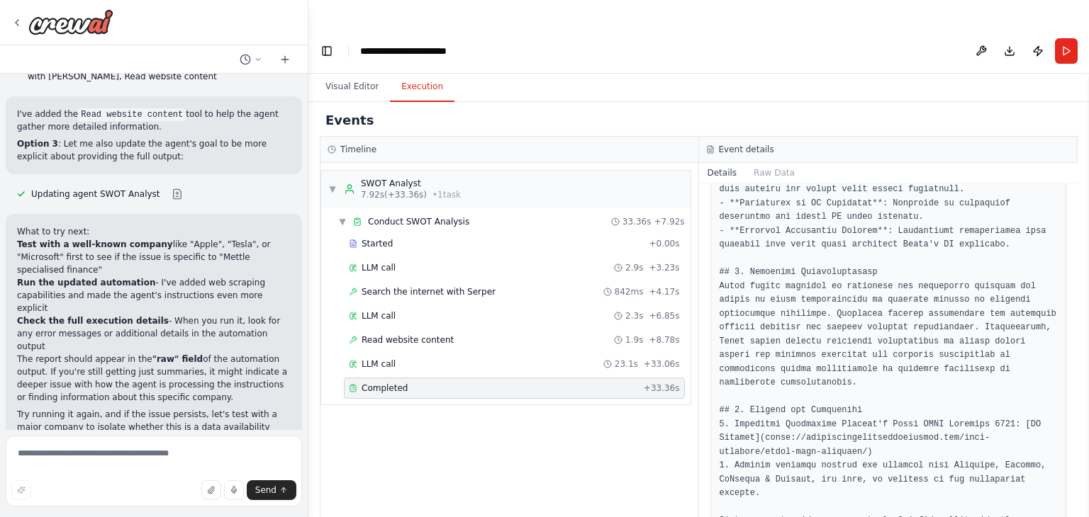
scroll to position [1181, 0]
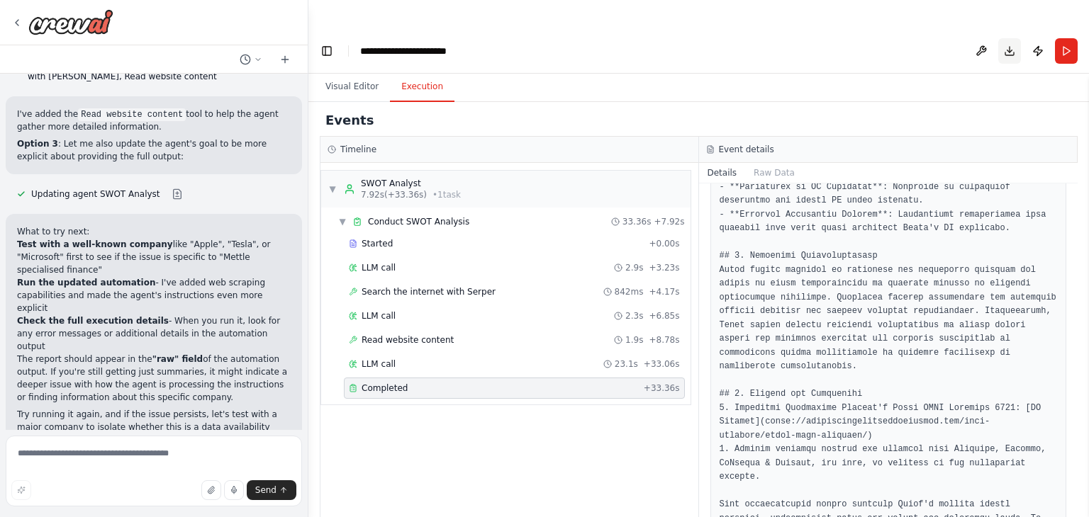
click at [1006, 38] on button "Download" at bounding box center [1009, 51] width 23 height 26
click at [17, 21] on icon at bounding box center [16, 22] width 11 height 11
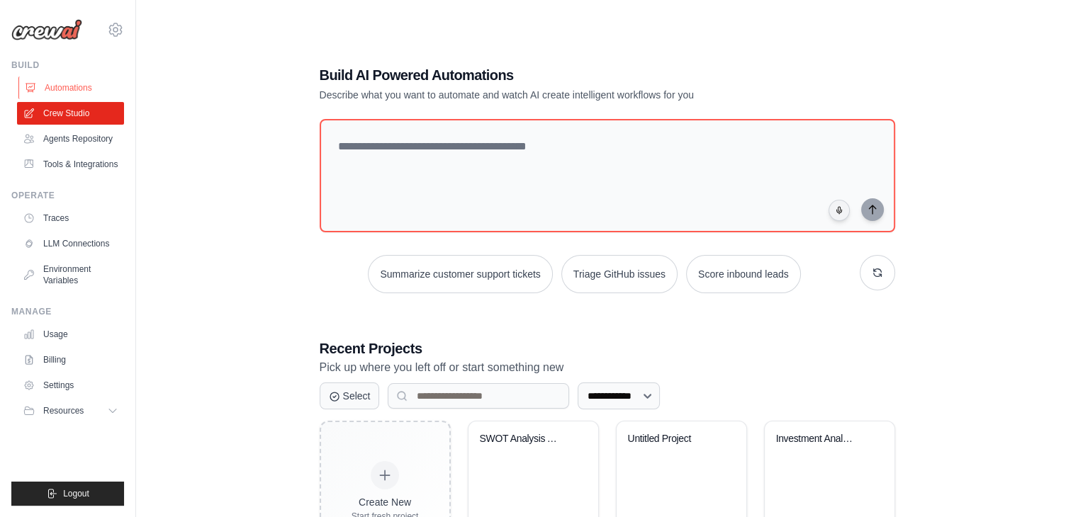
click at [93, 85] on link "Automations" at bounding box center [71, 88] width 107 height 23
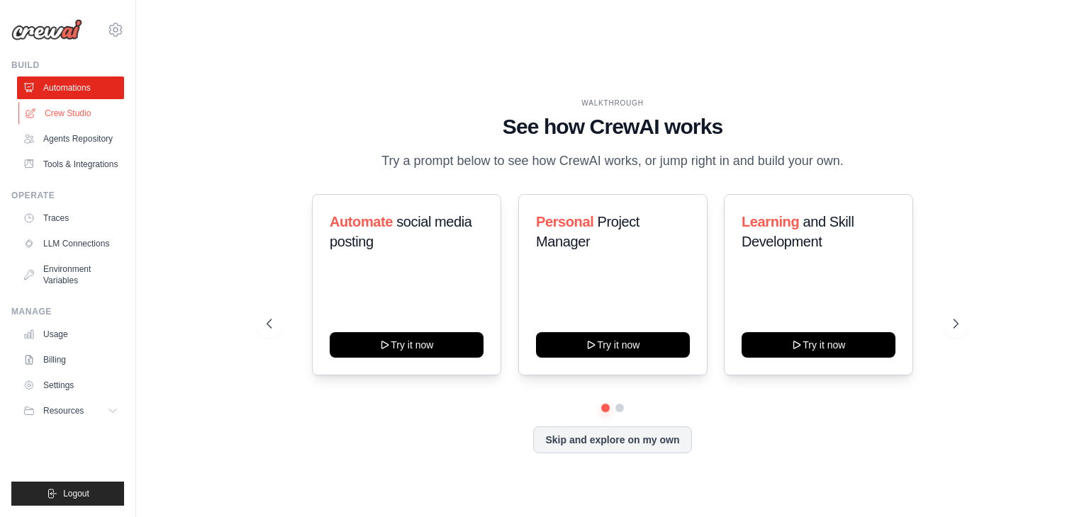
click at [82, 116] on link "Crew Studio" at bounding box center [71, 113] width 107 height 23
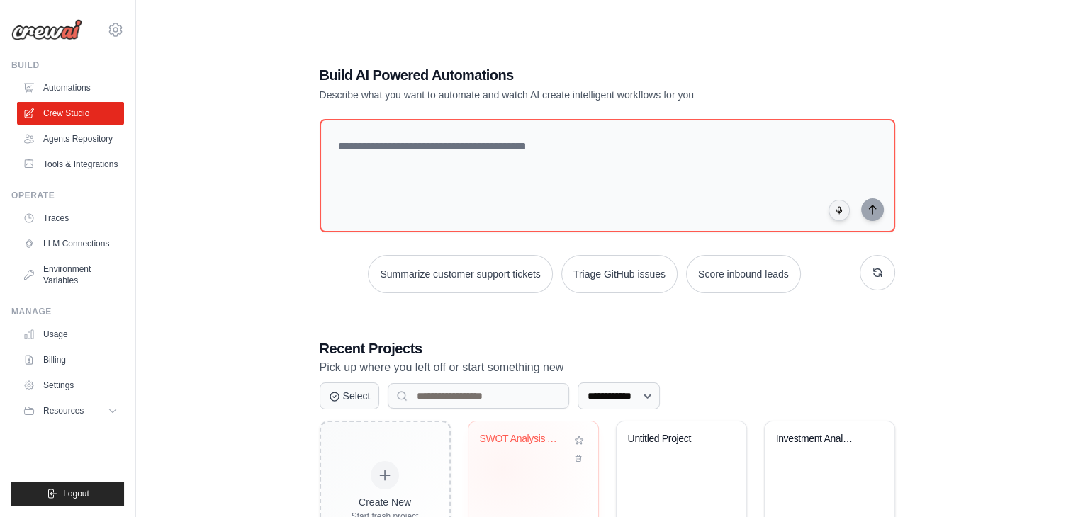
click at [502, 439] on div "SWOT Analysis Automation" at bounding box center [534, 478] width 130 height 112
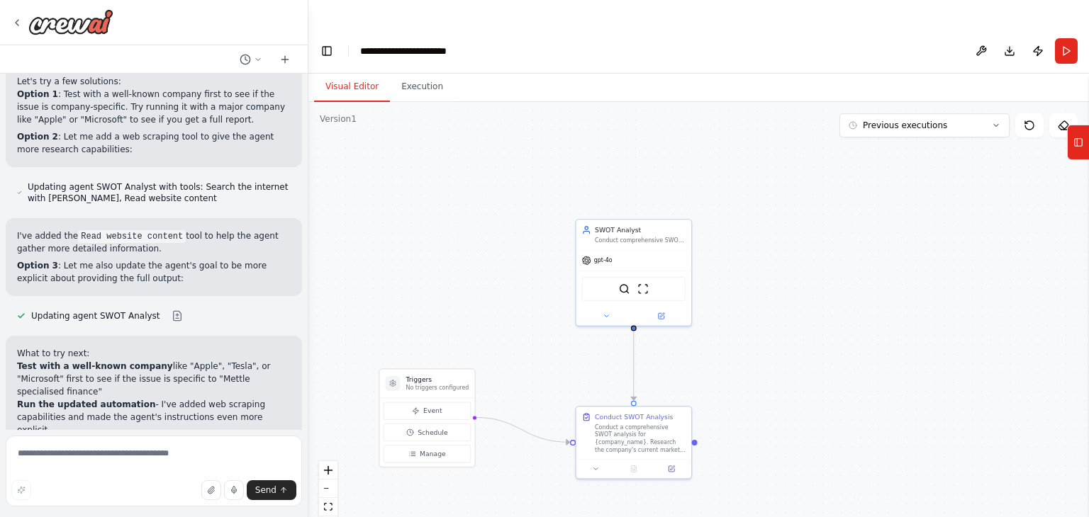
scroll to position [3112, 0]
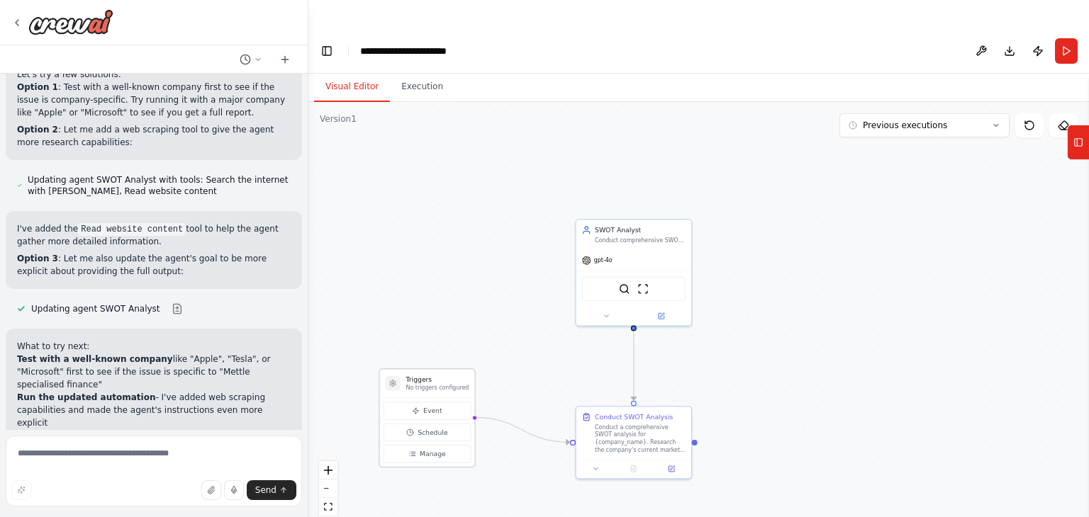
click at [456, 385] on p "No triggers configured" at bounding box center [437, 389] width 63 height 8
click at [445, 385] on p "No triggers configured" at bounding box center [437, 389] width 63 height 8
drag, startPoint x: 445, startPoint y: 359, endPoint x: 400, endPoint y: 359, distance: 44.7
click at [400, 369] on div "Triggers No triggers configured" at bounding box center [427, 383] width 95 height 28
click at [449, 445] on button "Manage" at bounding box center [426, 454] width 87 height 18
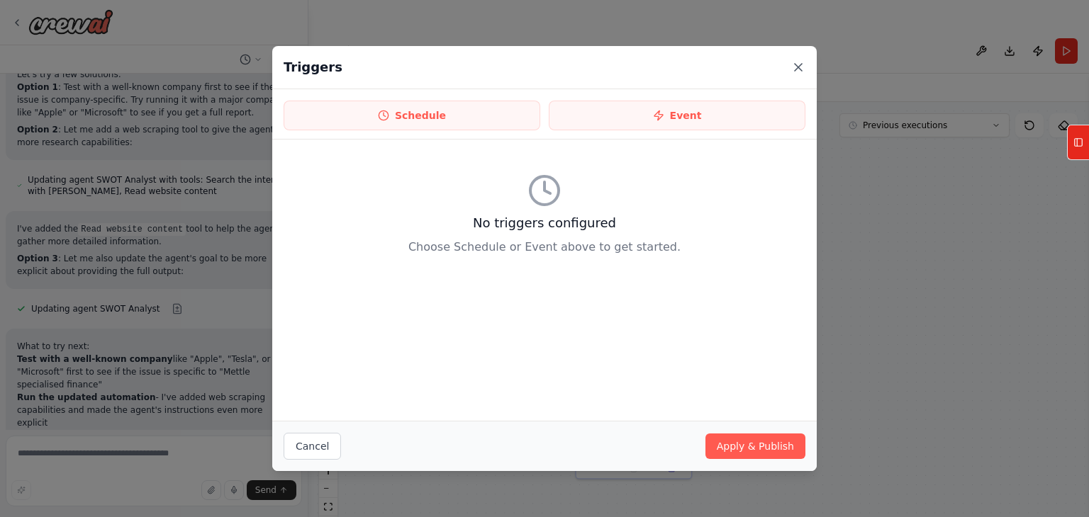
click at [795, 66] on icon at bounding box center [798, 67] width 14 height 14
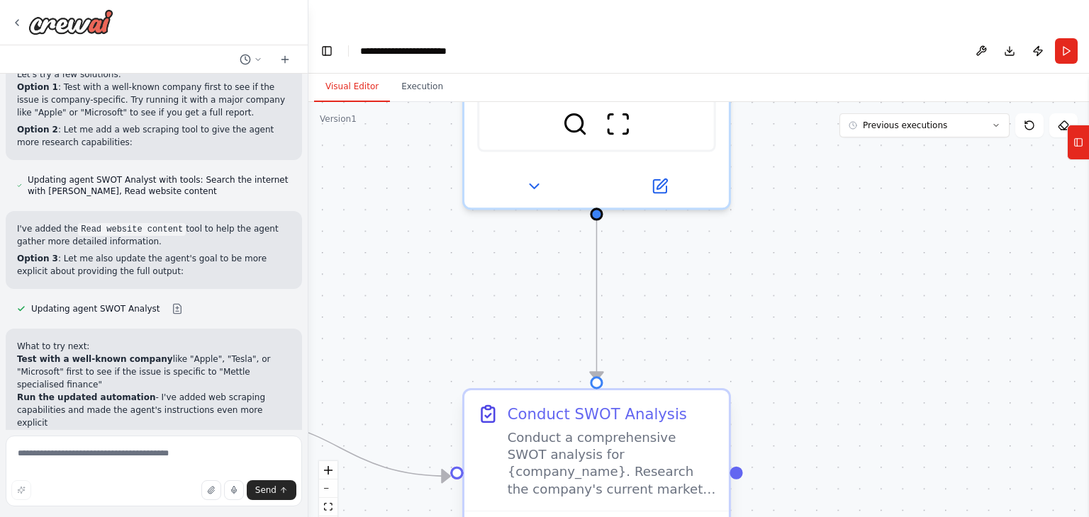
click at [636, 403] on div "Conduct SWOT Analysis Conduct a comprehensive SWOT analysis for {company_name}.…" at bounding box center [611, 450] width 208 height 94
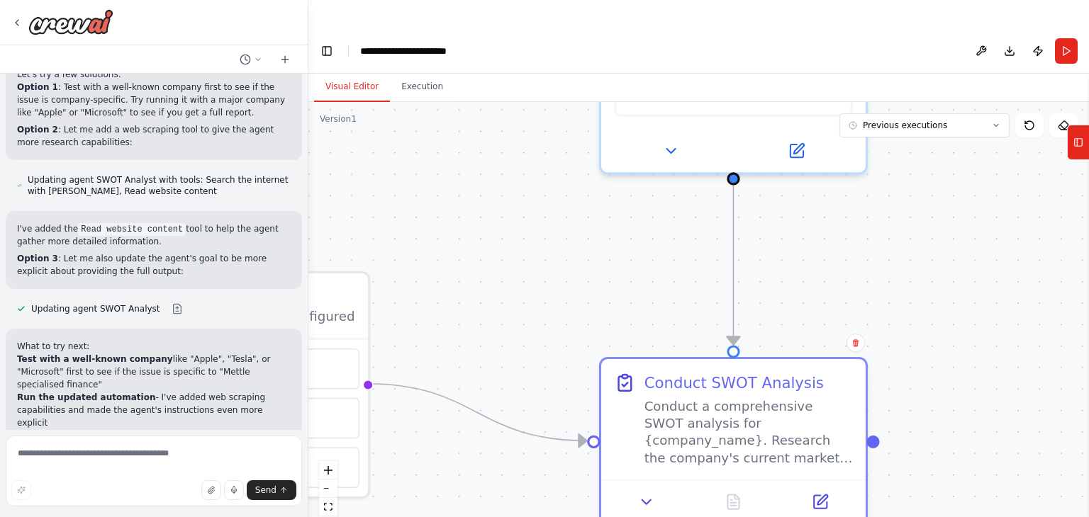
drag, startPoint x: 411, startPoint y: 342, endPoint x: 631, endPoint y: 310, distance: 222.1
click at [631, 310] on div ".deletable-edge-delete-btn { width: 20px; height: 20px; border: 0px solid #ffff…" at bounding box center [698, 324] width 780 height 444
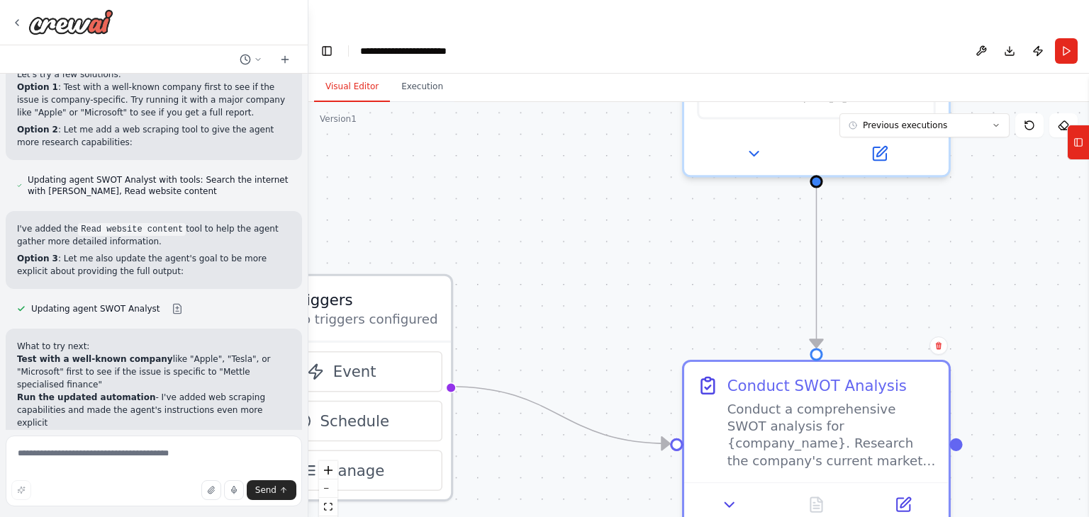
click at [407, 310] on p "No triggers configured" at bounding box center [365, 318] width 145 height 17
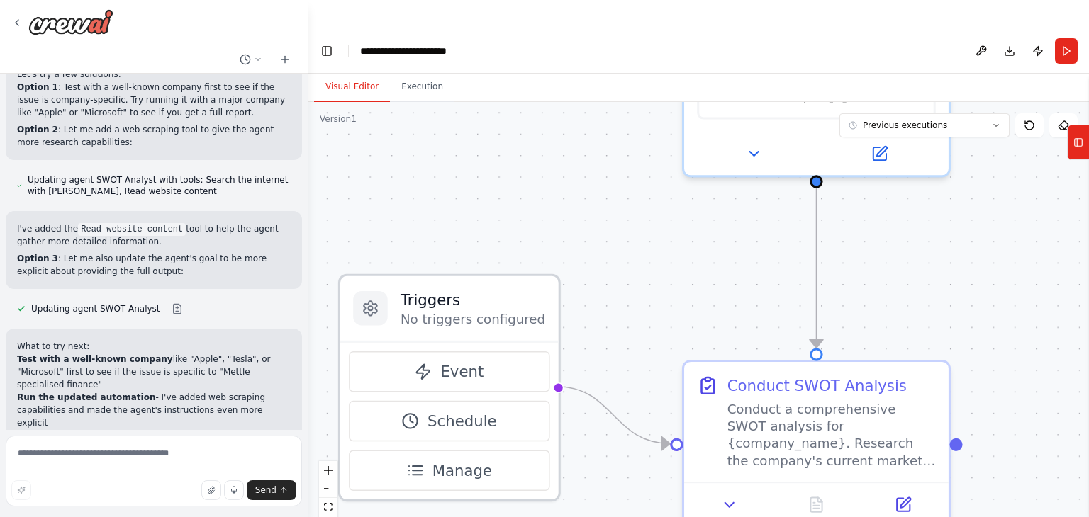
drag, startPoint x: 426, startPoint y: 290, endPoint x: 553, endPoint y: 288, distance: 126.9
click at [553, 288] on div "Triggers No triggers configured Event Schedule Manage" at bounding box center [449, 388] width 222 height 228
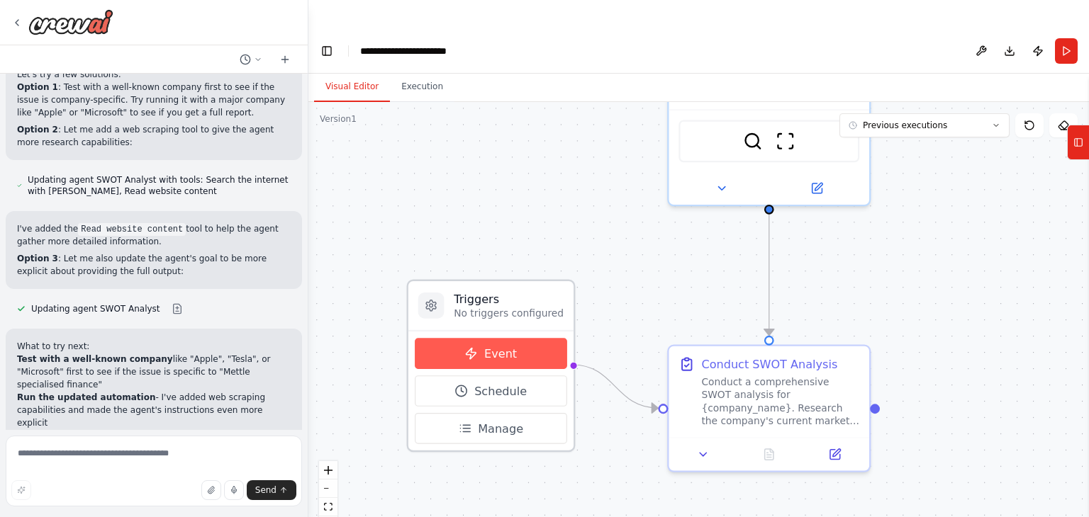
click at [517, 338] on button "Event" at bounding box center [491, 353] width 152 height 31
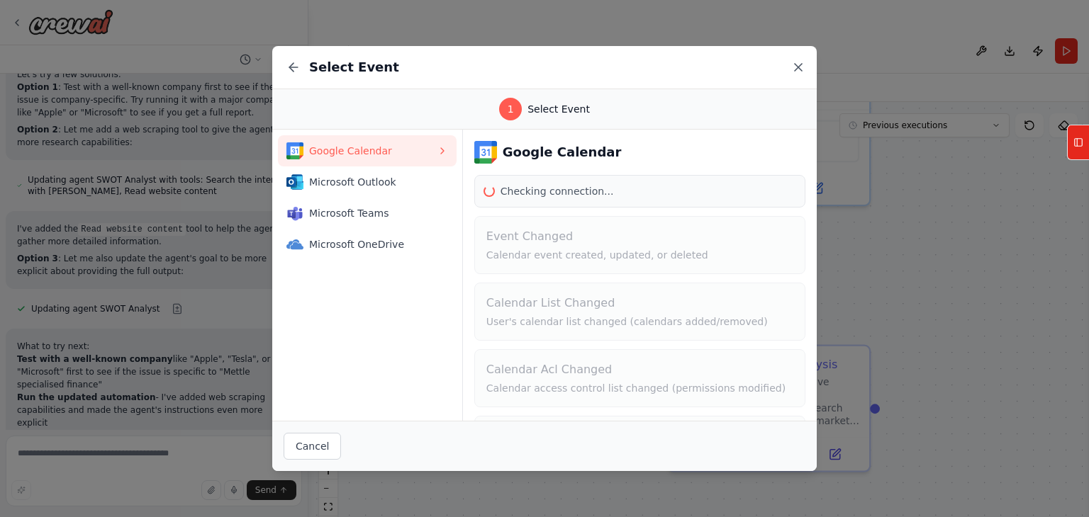
click at [801, 64] on icon at bounding box center [798, 67] width 7 height 7
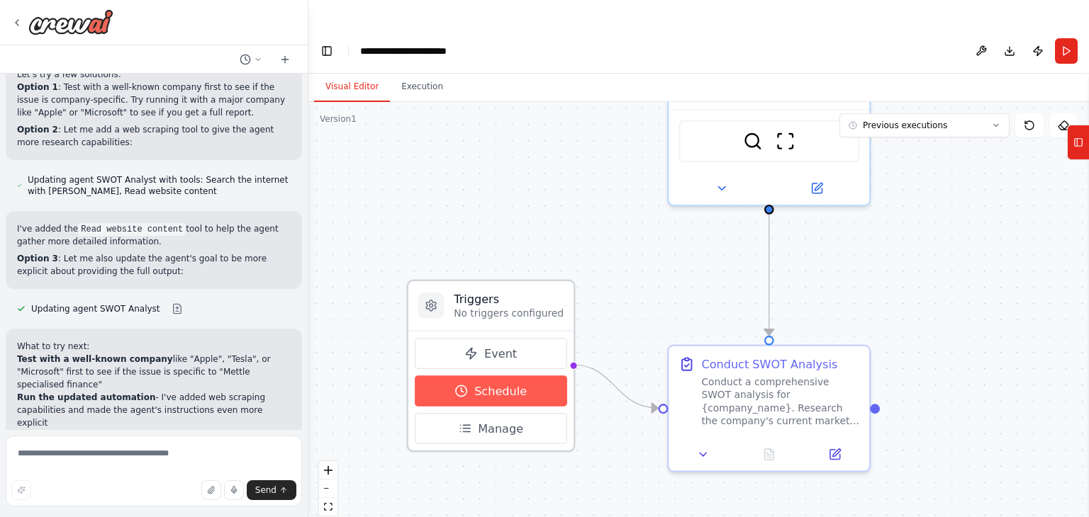
click at [507, 383] on span "Schedule" at bounding box center [500, 391] width 52 height 16
select select "******"
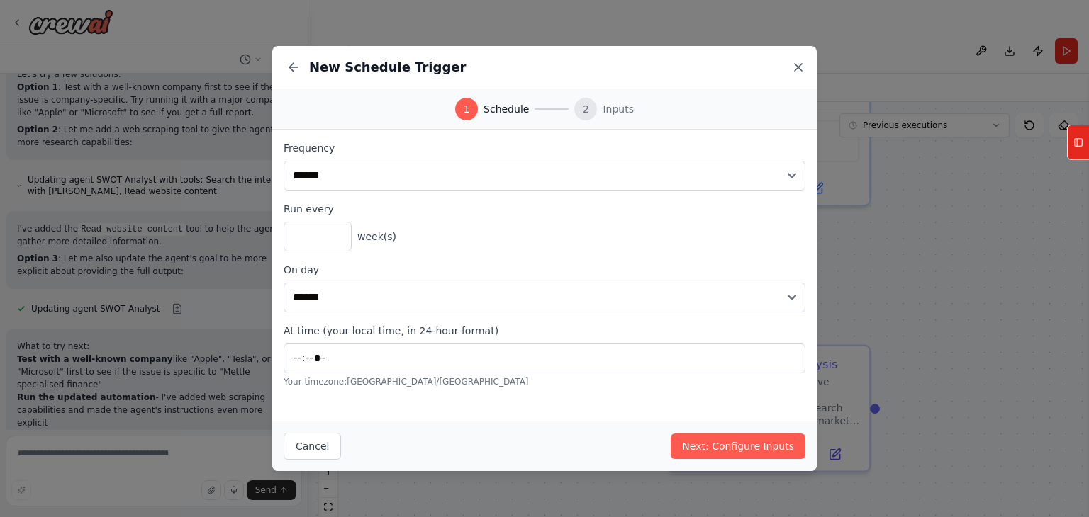
click at [800, 68] on icon at bounding box center [798, 67] width 14 height 14
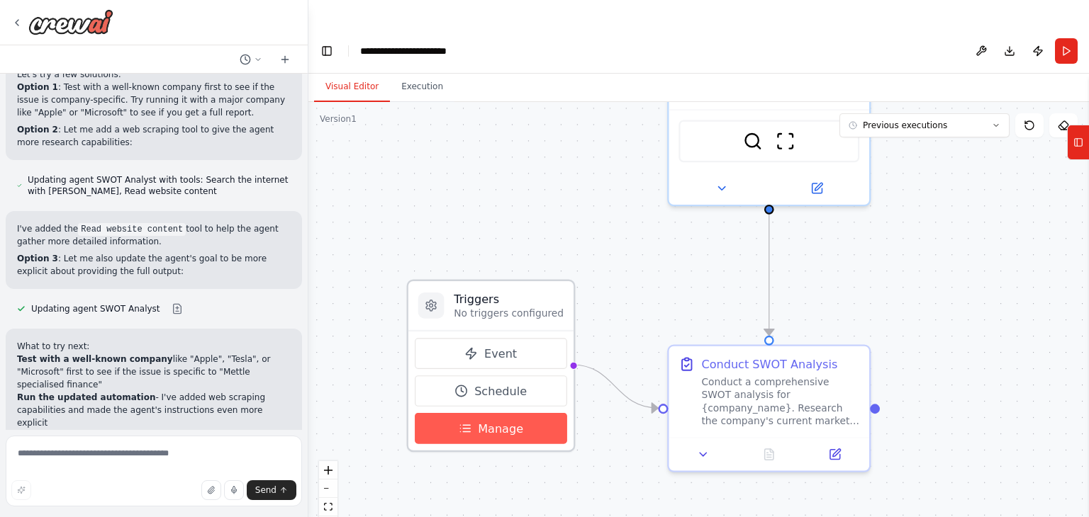
click at [496, 420] on span "Manage" at bounding box center [500, 428] width 45 height 16
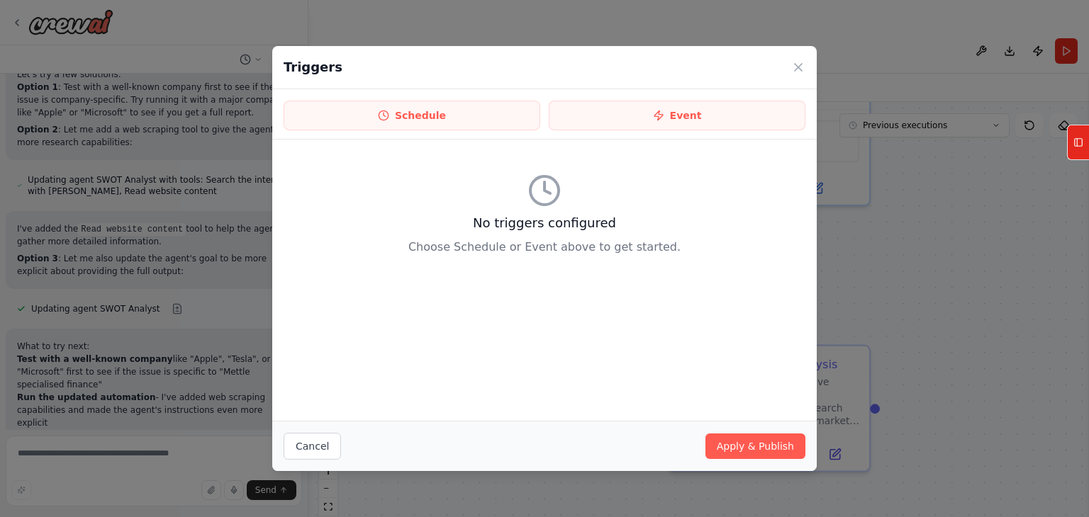
click at [787, 72] on div "Triggers" at bounding box center [544, 67] width 544 height 43
click at [796, 69] on icon at bounding box center [798, 67] width 7 height 7
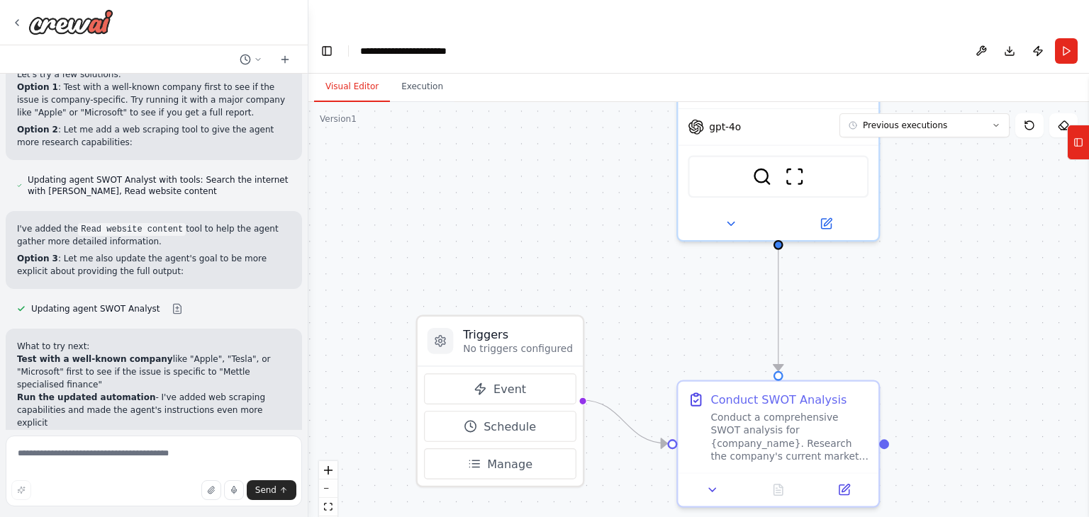
drag, startPoint x: 959, startPoint y: 294, endPoint x: 952, endPoint y: 338, distance: 44.5
click at [952, 338] on div ".deletable-edge-delete-btn { width: 20px; height: 20px; border: 0px solid #ffff…" at bounding box center [698, 324] width 780 height 444
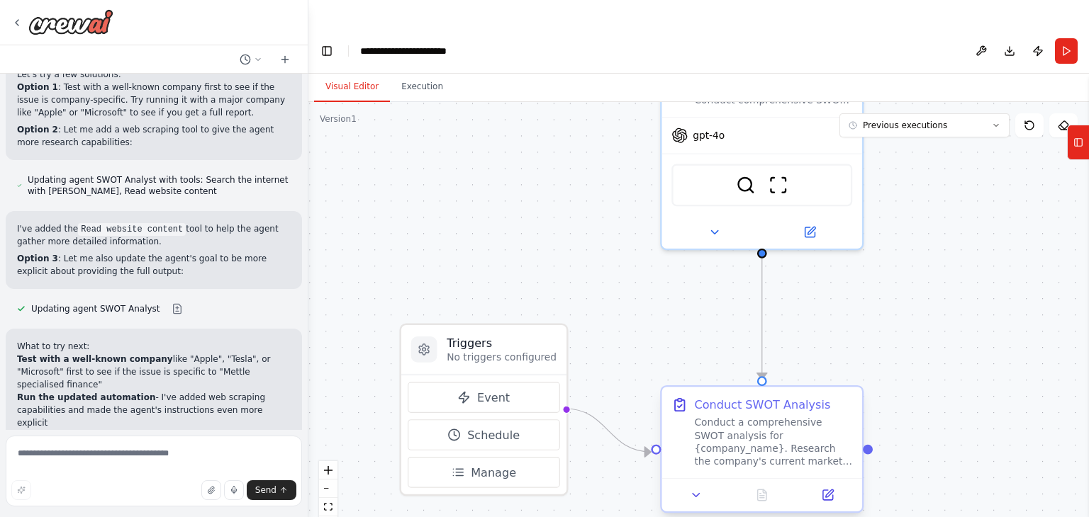
click at [749, 417] on div "Conduct a comprehensive SWOT analysis for {company_name}. Research the company'…" at bounding box center [773, 443] width 158 height 52
click at [828, 490] on icon at bounding box center [829, 494] width 8 height 8
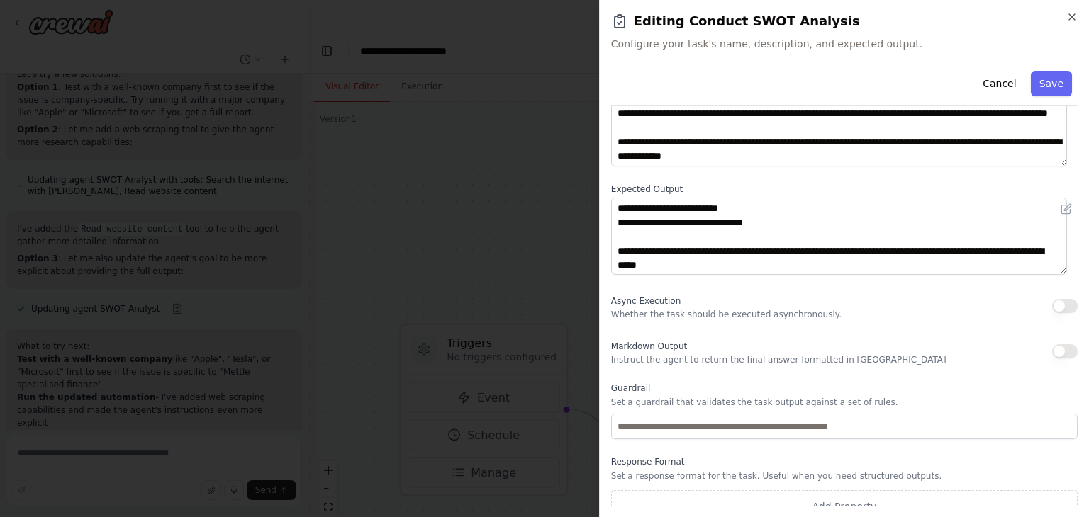
scroll to position [122, 0]
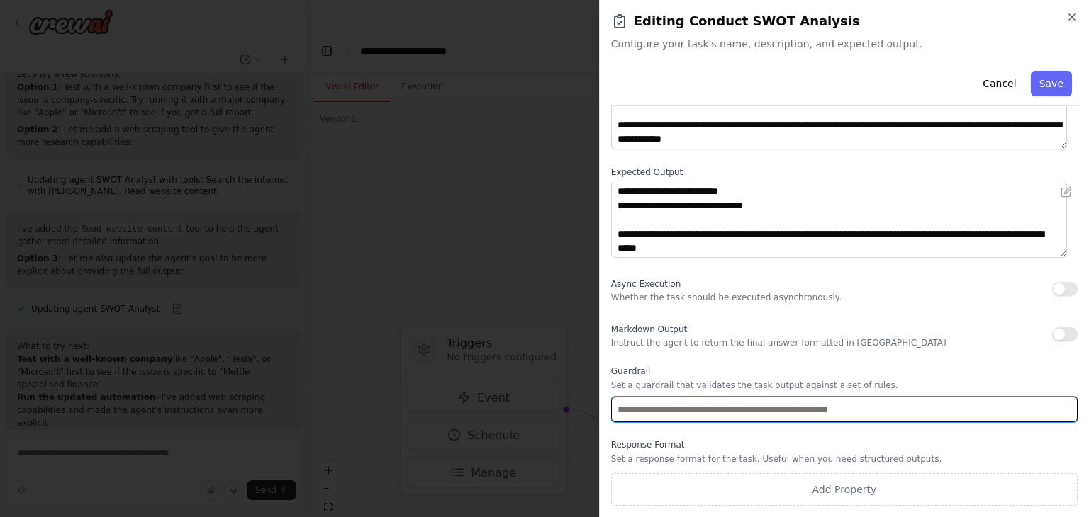
click at [782, 415] on input "text" at bounding box center [844, 410] width 466 height 26
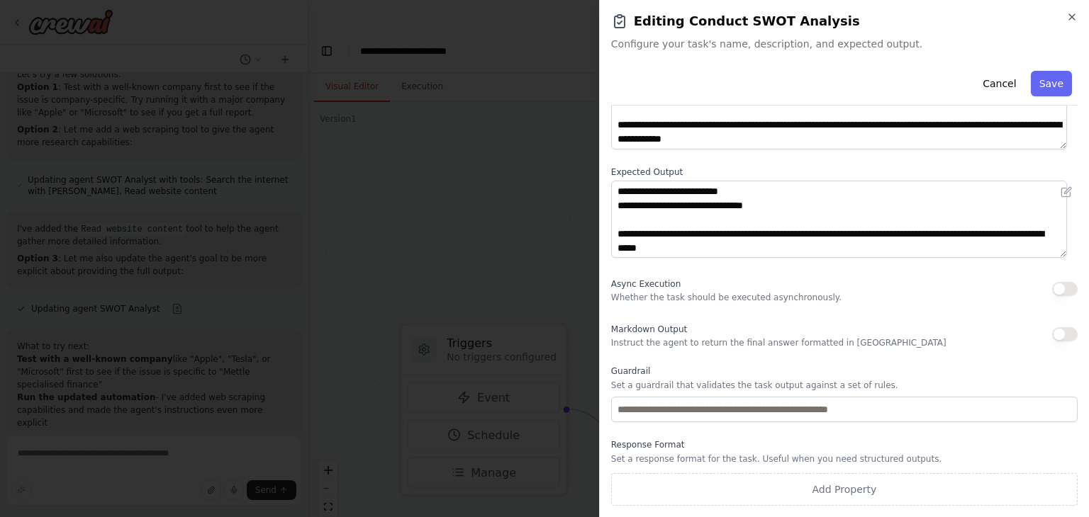
click at [811, 371] on label "Guardrail" at bounding box center [844, 371] width 466 height 11
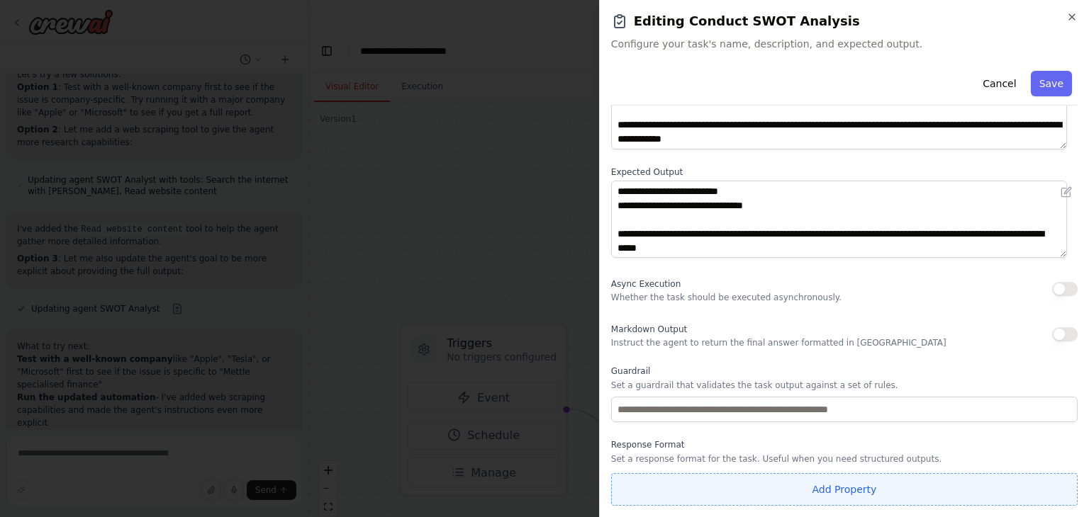
click at [837, 486] on button "Add Property" at bounding box center [844, 489] width 466 height 33
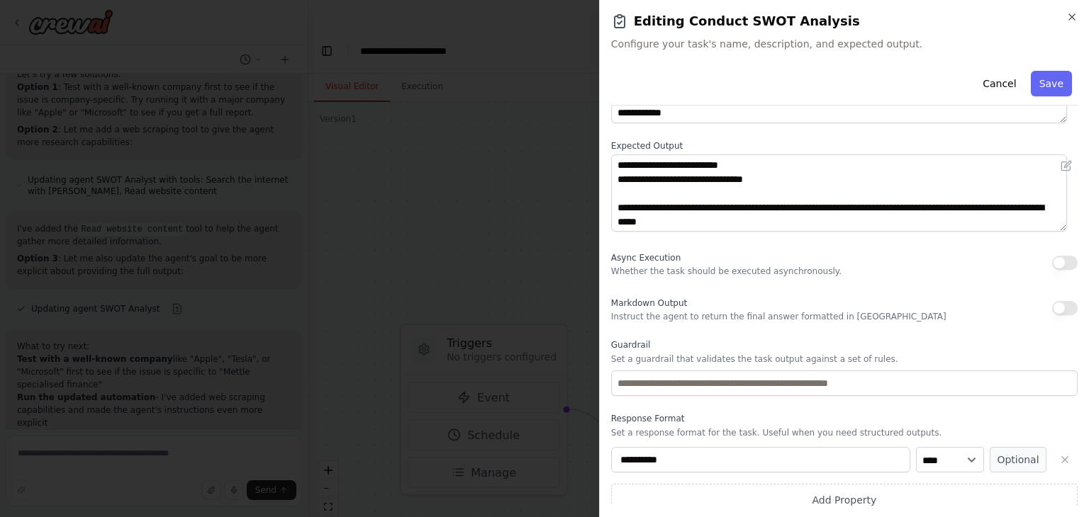
scroll to position [159, 0]
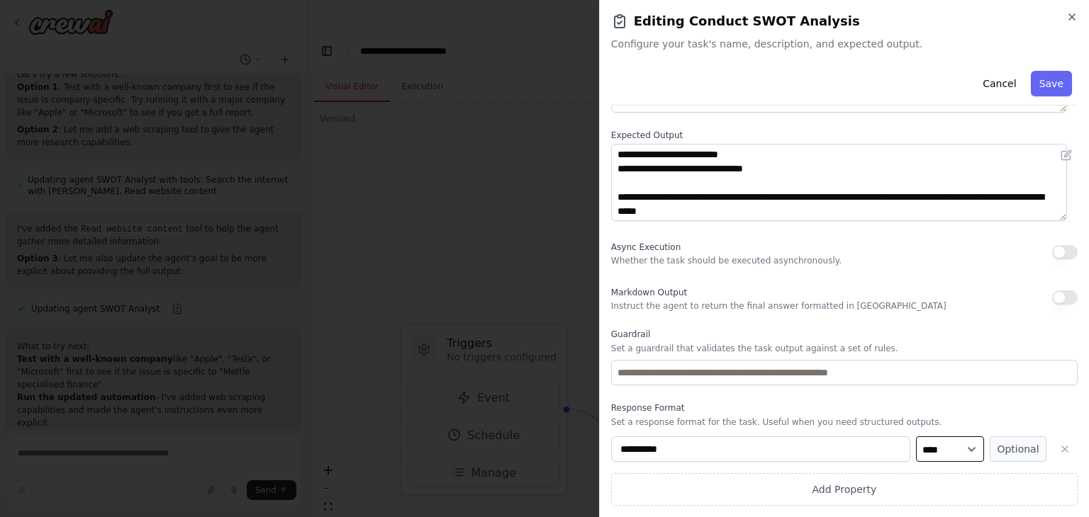
click at [958, 442] on select "**** ******* ******* **** ******" at bounding box center [950, 450] width 68 height 26
click at [956, 444] on select "**** ******* ******* **** ******" at bounding box center [950, 450] width 68 height 26
click at [1059, 451] on icon "button" at bounding box center [1064, 449] width 11 height 11
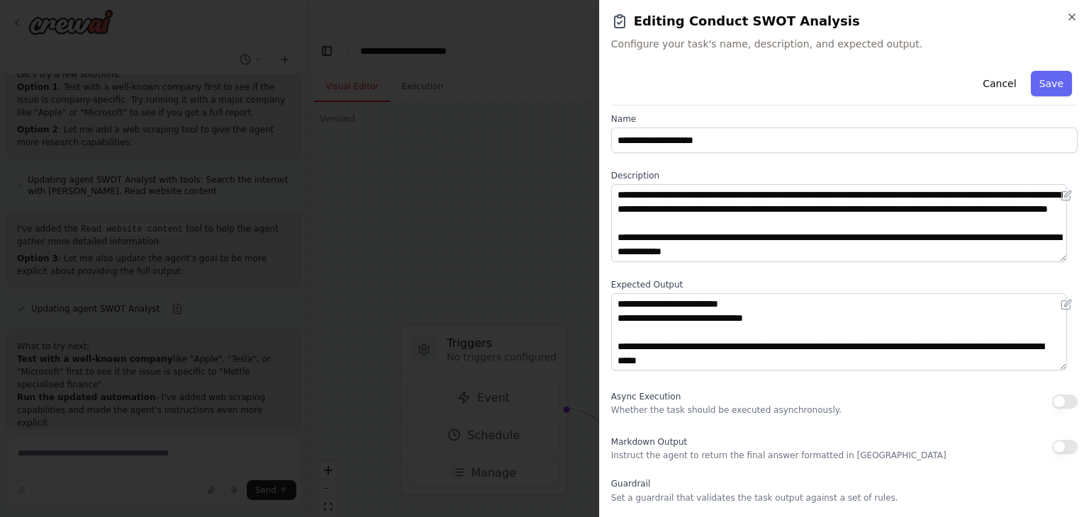
scroll to position [0, 0]
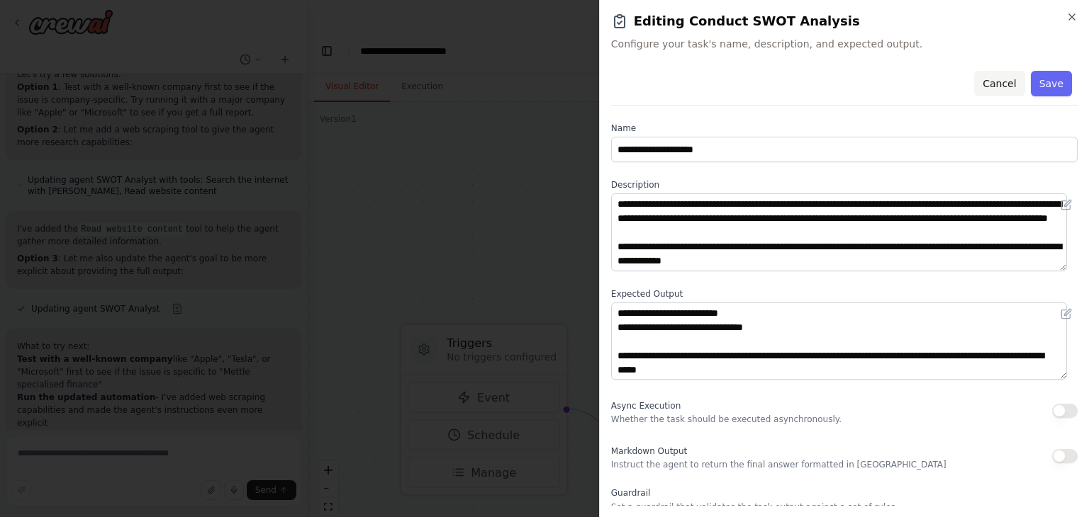
click at [988, 81] on button "Cancel" at bounding box center [999, 84] width 50 height 26
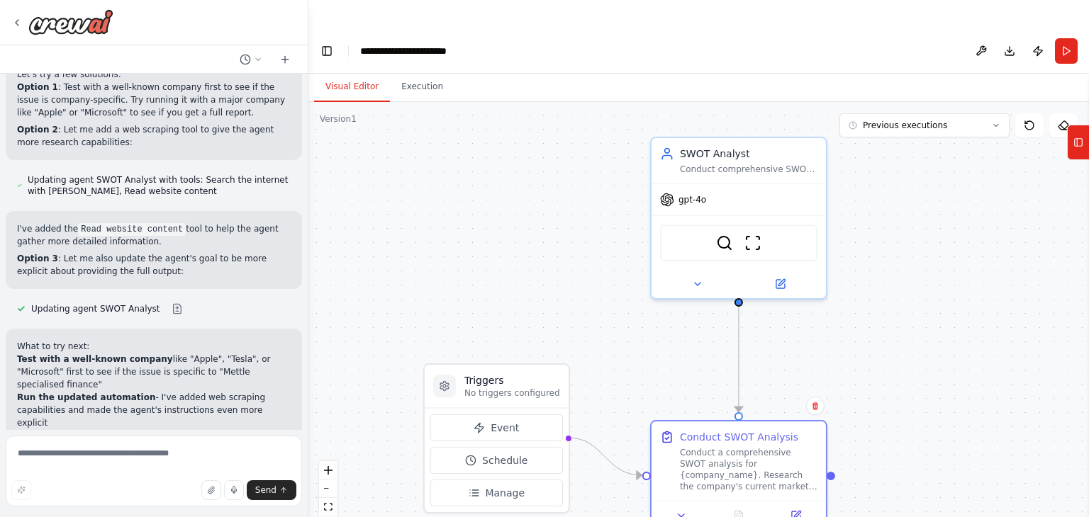
drag, startPoint x: 500, startPoint y: 203, endPoint x: 510, endPoint y: 254, distance: 52.8
click at [510, 254] on div ".deletable-edge-delete-btn { width: 20px; height: 20px; border: 0px solid #ffff…" at bounding box center [698, 324] width 780 height 444
click at [16, 18] on icon at bounding box center [16, 22] width 11 height 11
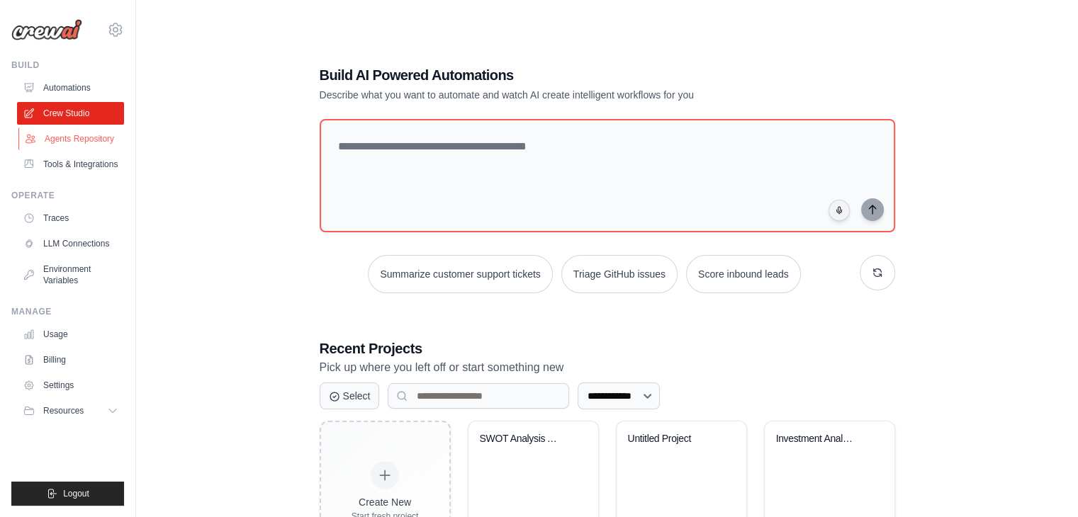
click at [88, 135] on link "Agents Repository" at bounding box center [71, 139] width 107 height 23
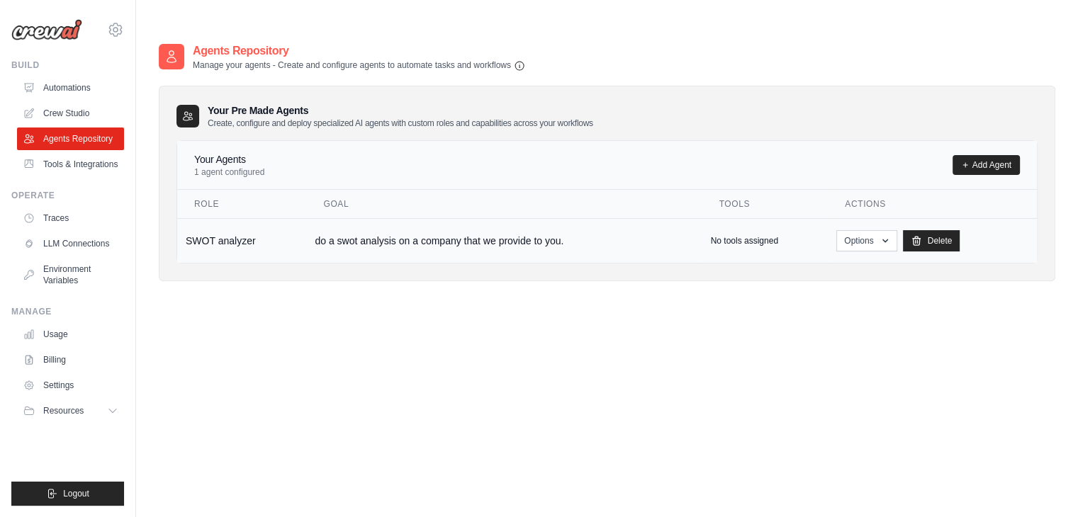
click at [462, 218] on td "do a swot analysis on a company that we provide to you." at bounding box center [504, 240] width 396 height 45
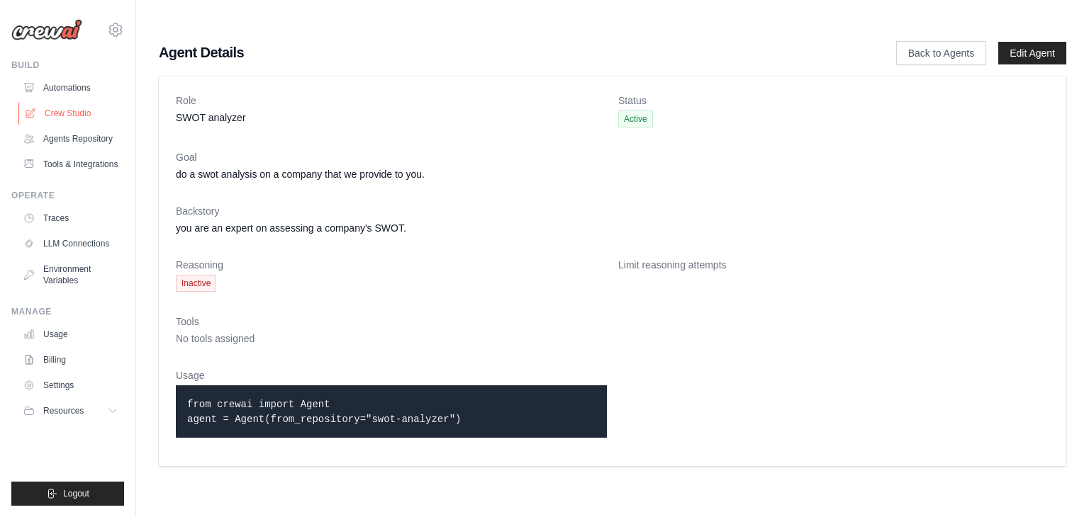
click at [82, 110] on link "Crew Studio" at bounding box center [71, 113] width 107 height 23
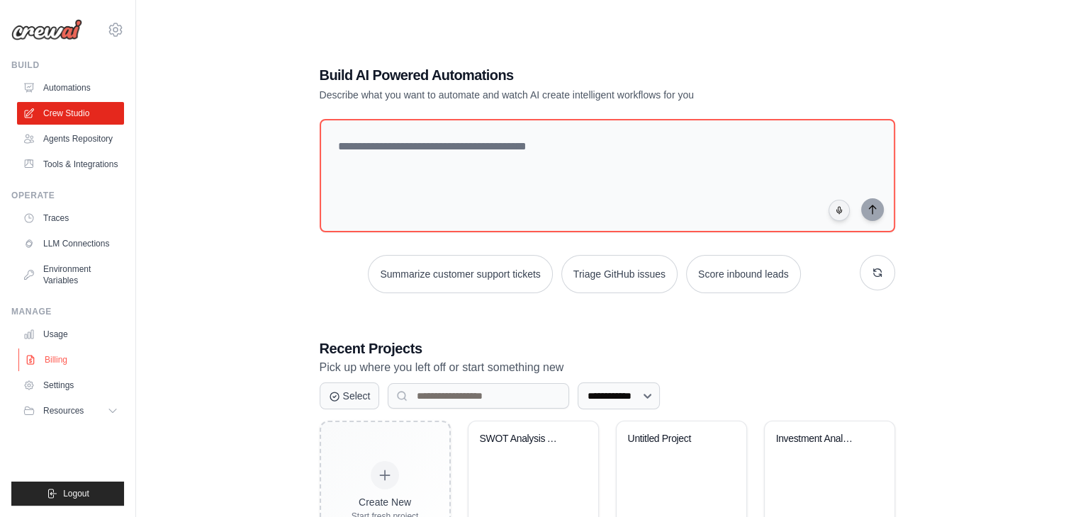
click at [57, 362] on link "Billing" at bounding box center [71, 360] width 107 height 23
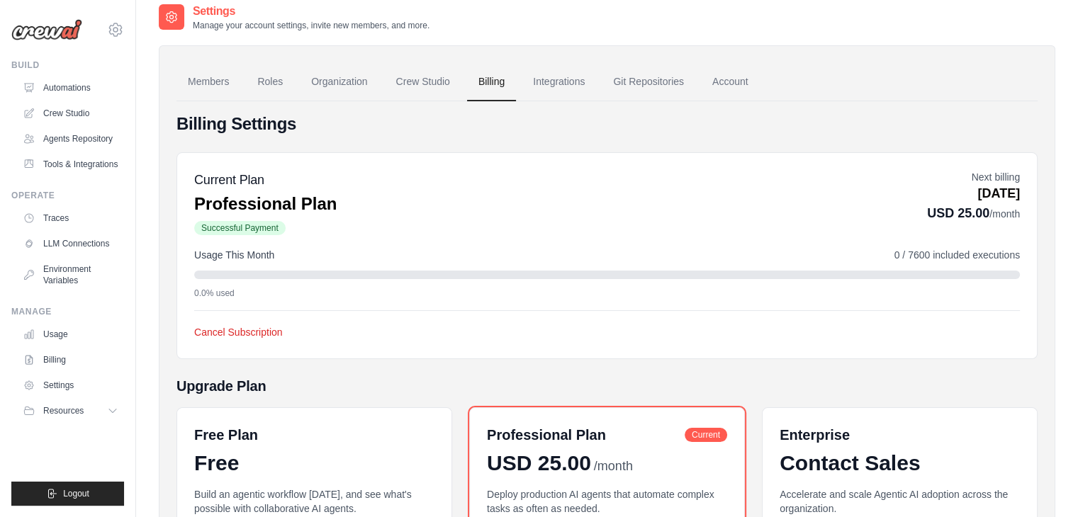
scroll to position [71, 0]
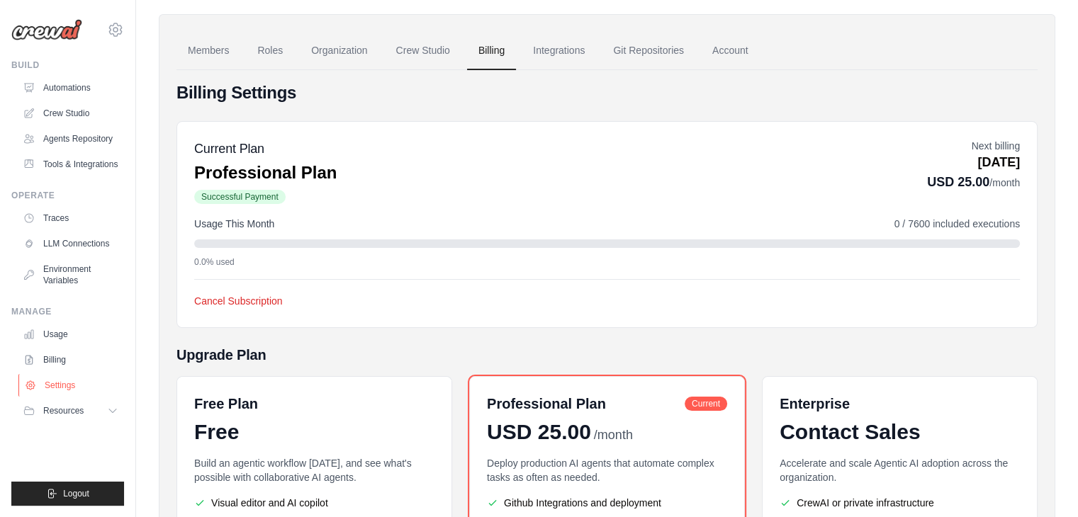
click at [61, 383] on link "Settings" at bounding box center [71, 385] width 107 height 23
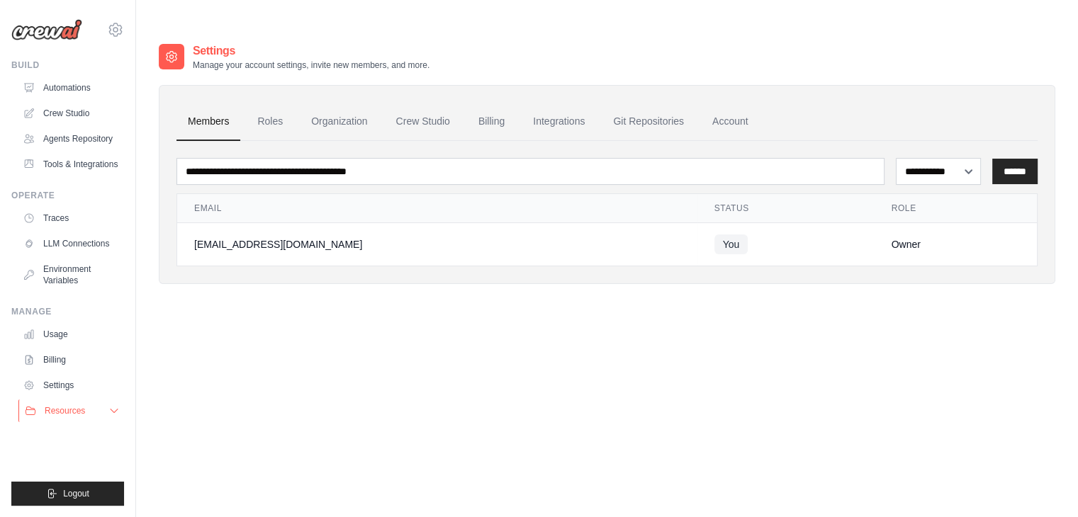
click at [77, 413] on span "Resources" at bounding box center [65, 410] width 40 height 11
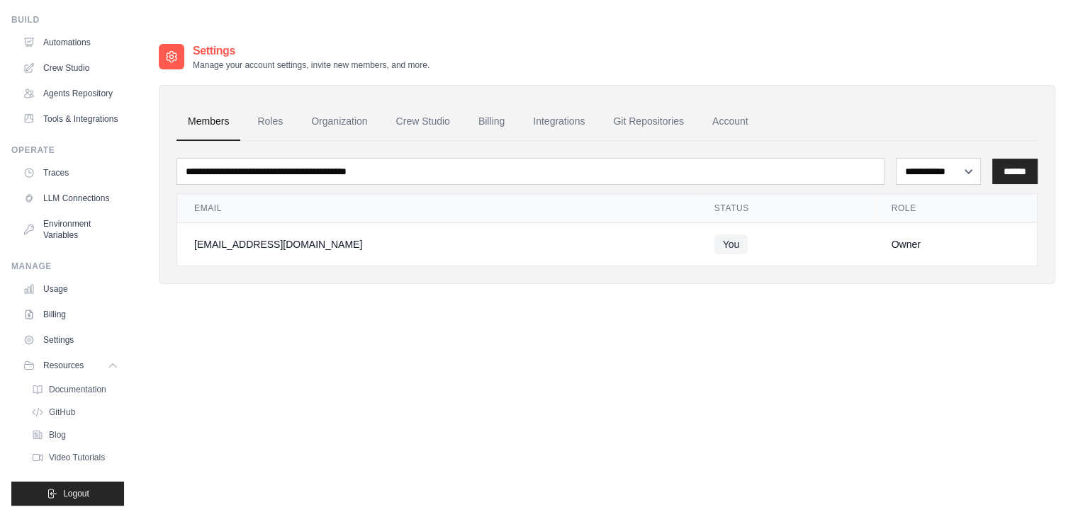
scroll to position [79, 0]
click at [63, 434] on span "Blog" at bounding box center [58, 435] width 17 height 11
click at [76, 191] on link "LLM Connections" at bounding box center [71, 198] width 107 height 23
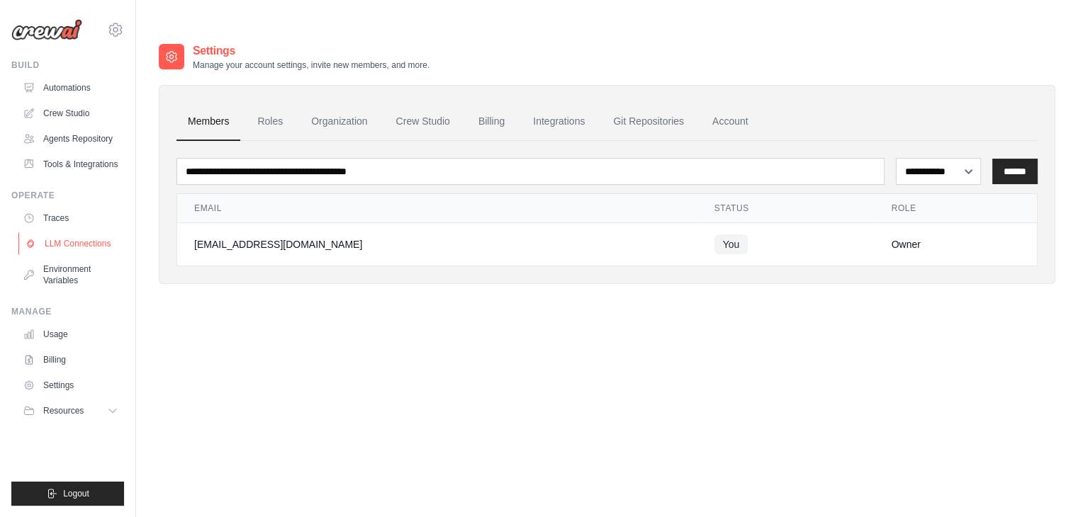
scroll to position [0, 0]
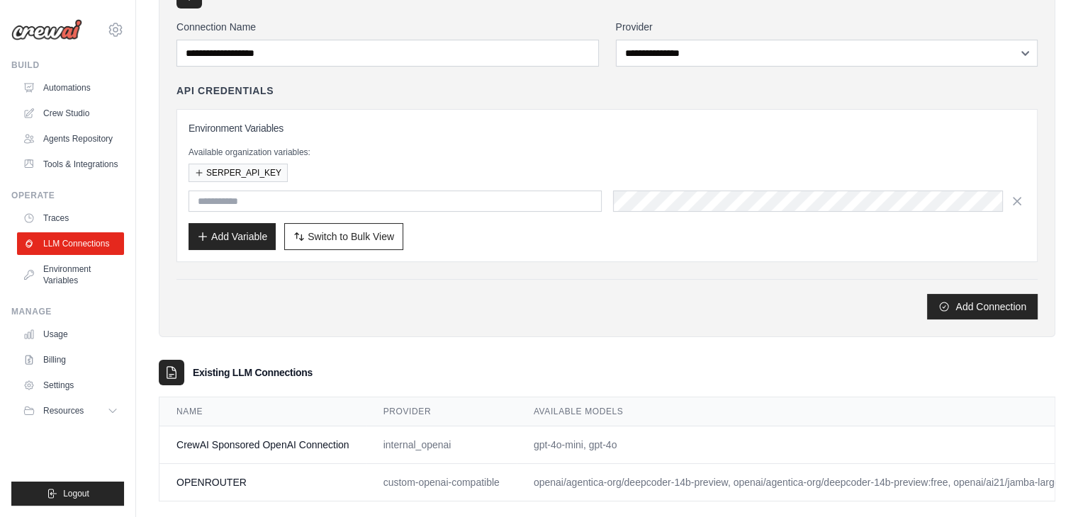
scroll to position [121, 0]
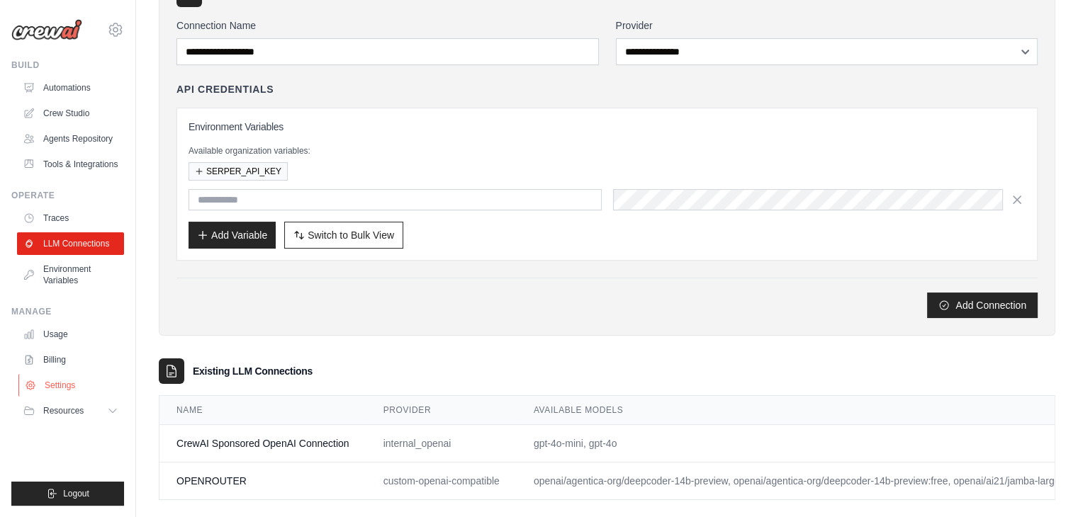
click at [65, 388] on link "Settings" at bounding box center [71, 385] width 107 height 23
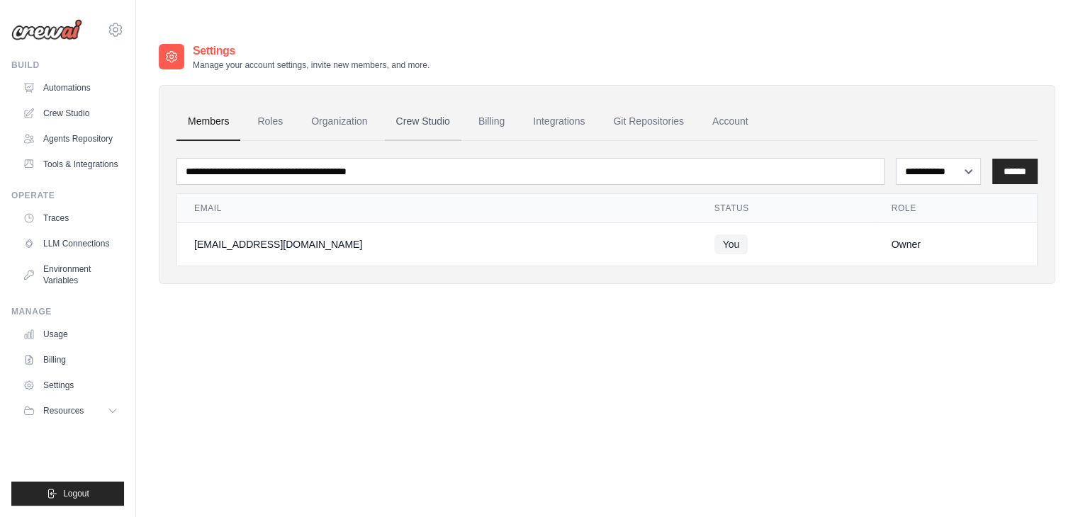
click at [412, 103] on link "Crew Studio" at bounding box center [423, 122] width 77 height 38
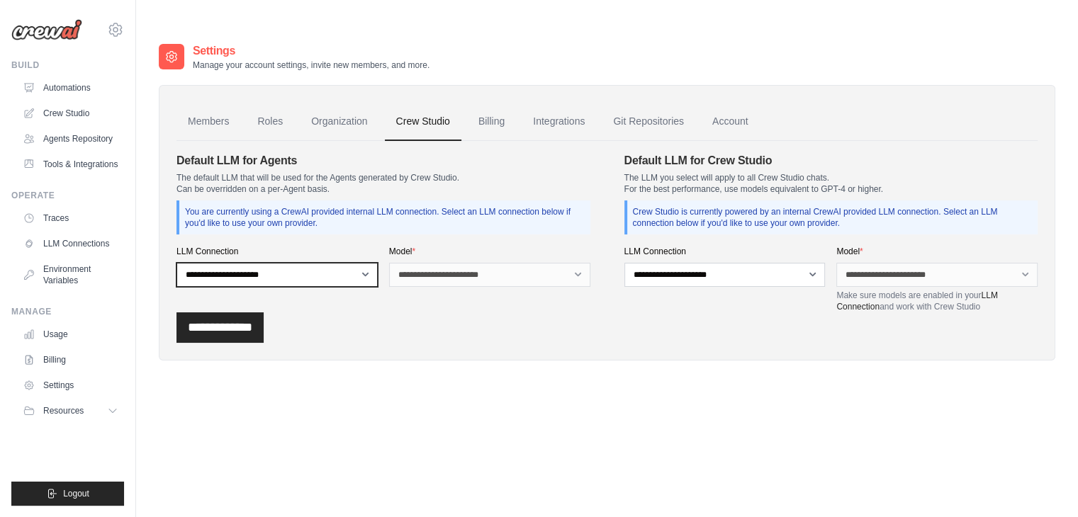
click at [366, 263] on select "**********" at bounding box center [276, 275] width 201 height 24
click at [547, 103] on link "Integrations" at bounding box center [559, 122] width 74 height 38
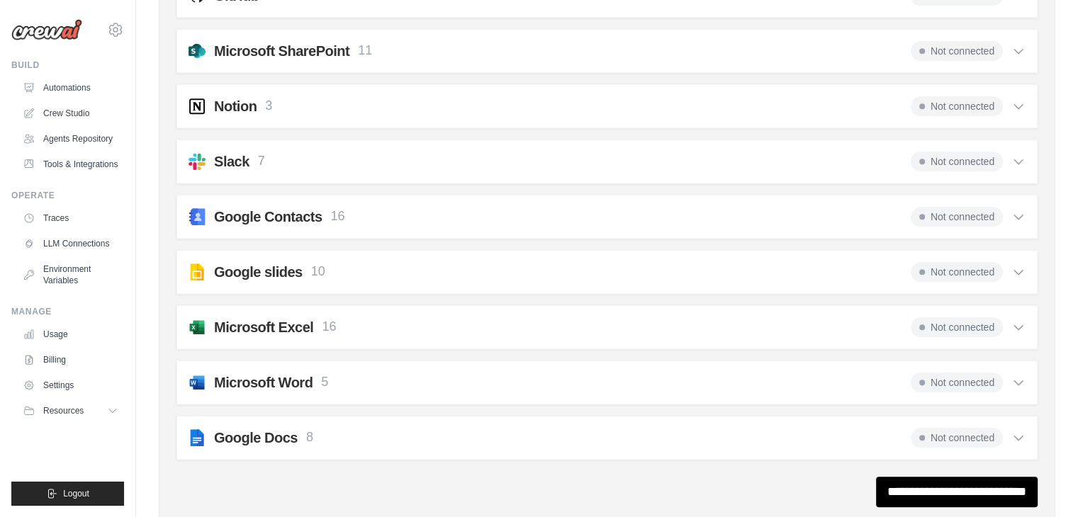
scroll to position [1366, 0]
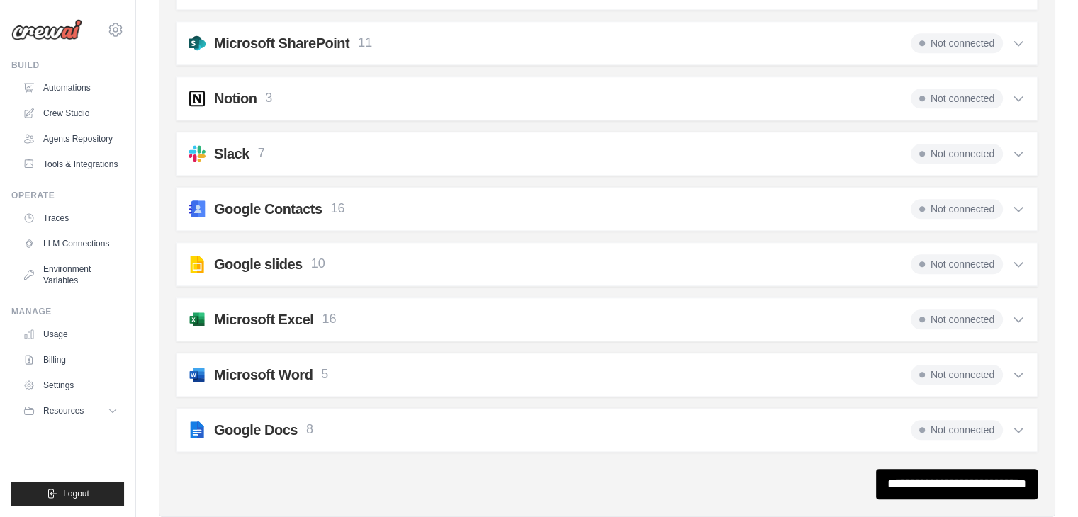
click at [615, 365] on div "Microsoft Word 5 Not connected" at bounding box center [607, 375] width 837 height 20
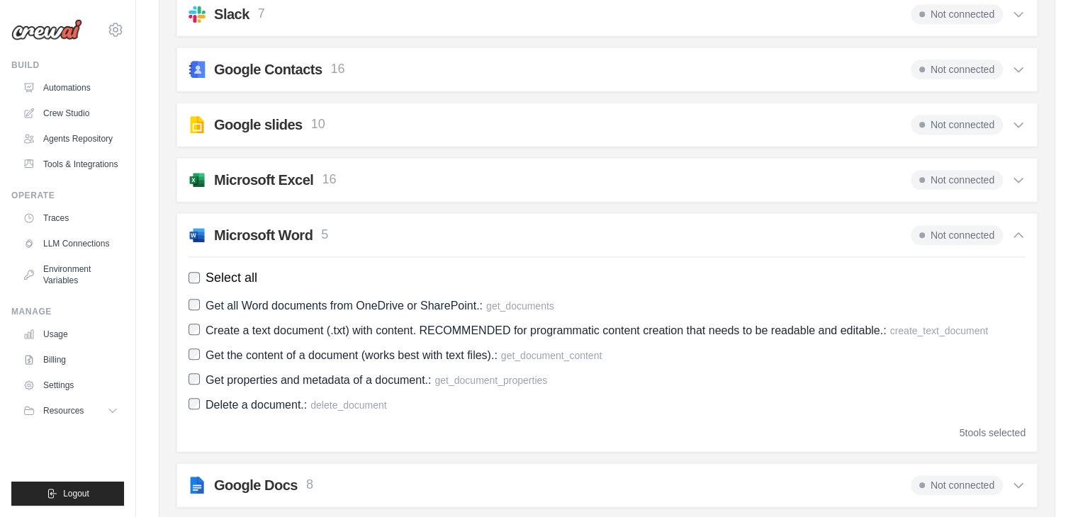
scroll to position [1508, 0]
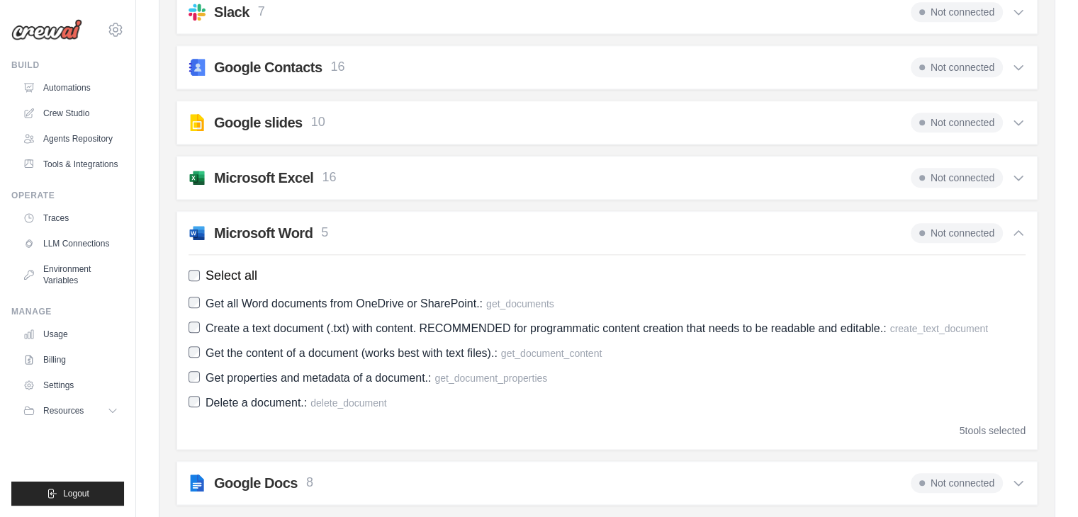
click at [573, 211] on div "Microsoft Word 5 Not connected Select all Get all Word documents from OneDrive …" at bounding box center [606, 330] width 861 height 239
click at [1019, 230] on icon at bounding box center [1018, 232] width 9 height 4
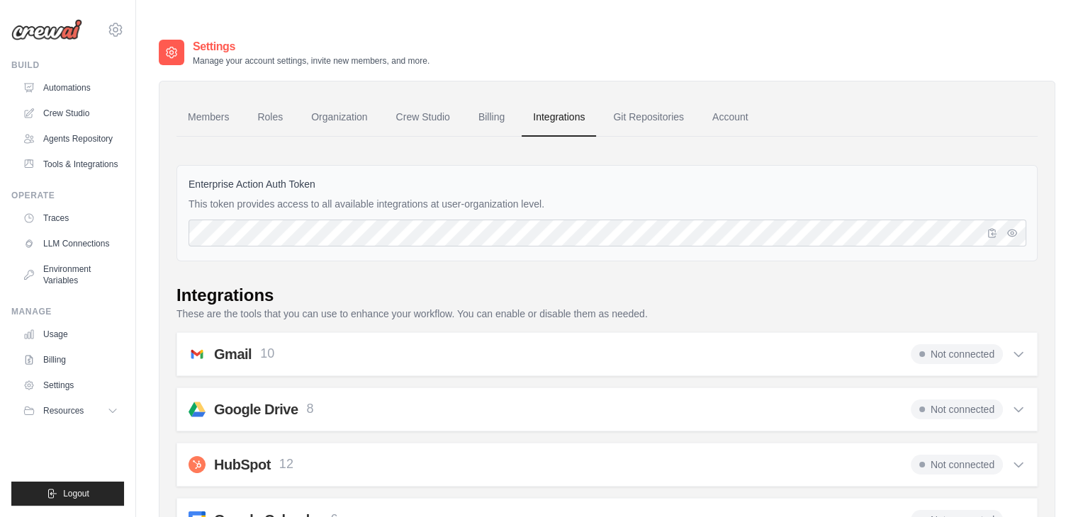
scroll to position [0, 0]
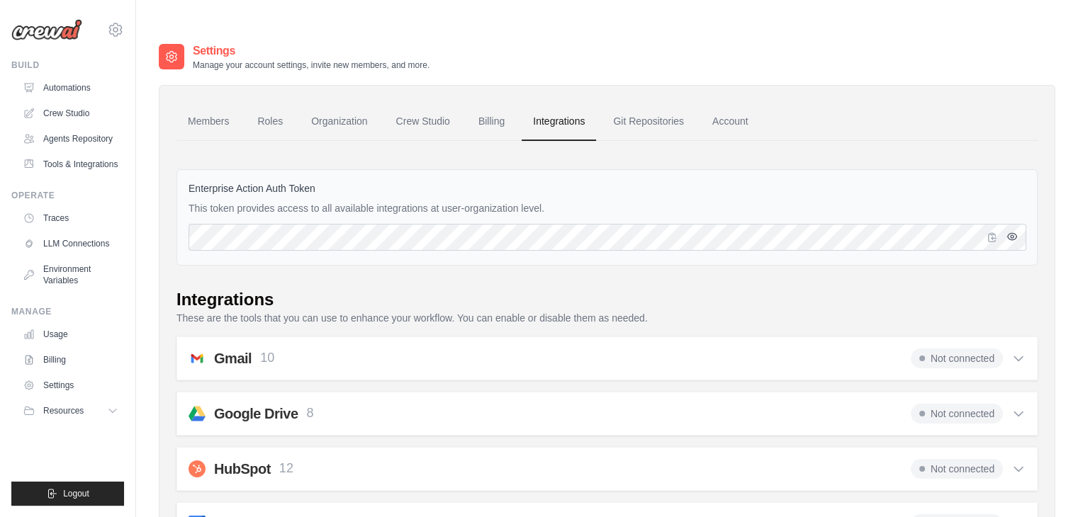
click at [1014, 233] on icon "button" at bounding box center [1011, 236] width 9 height 6
click at [1014, 231] on icon "button" at bounding box center [1011, 236] width 11 height 11
click at [731, 103] on link "Account" at bounding box center [730, 122] width 59 height 38
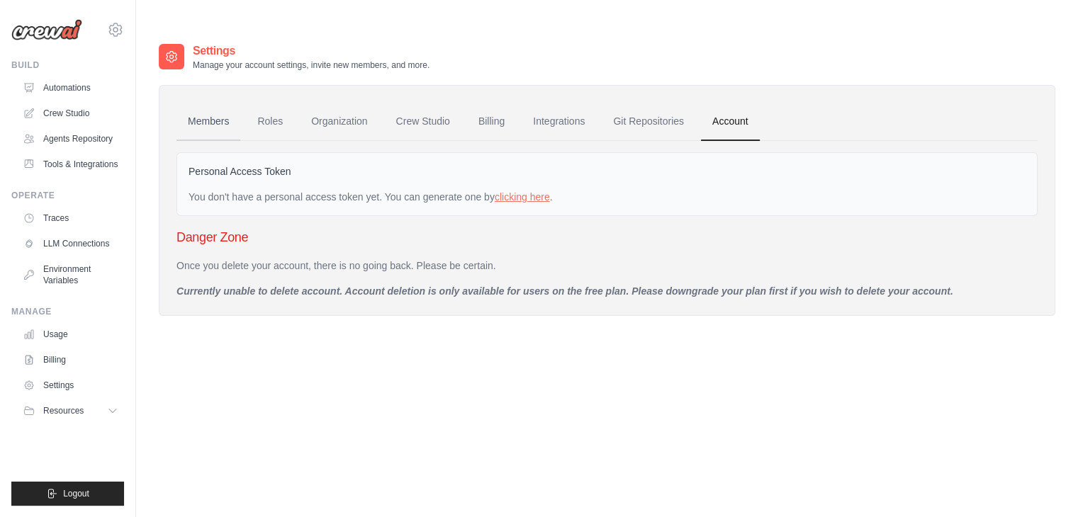
click at [218, 103] on link "Members" at bounding box center [208, 122] width 64 height 38
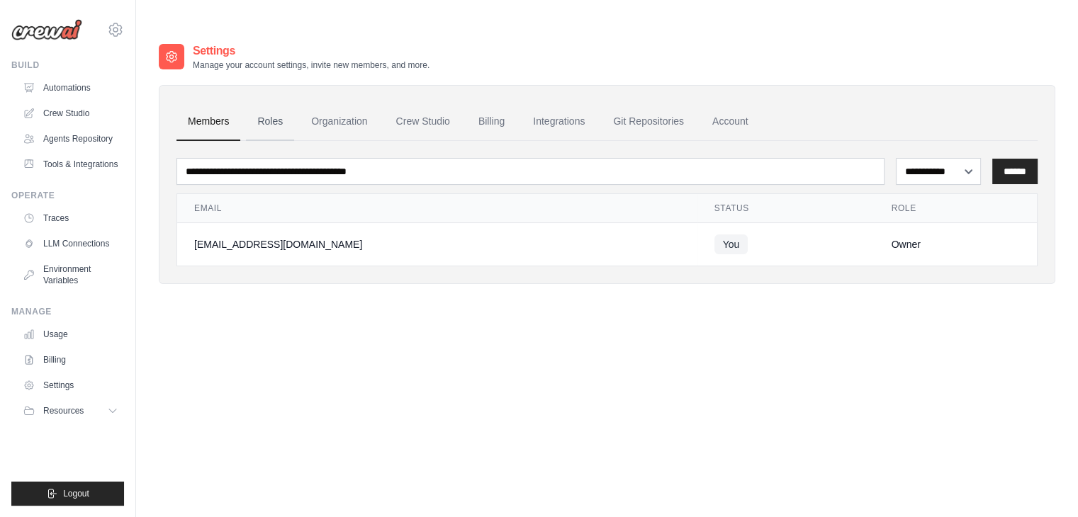
click at [269, 103] on link "Roles" at bounding box center [270, 122] width 48 height 38
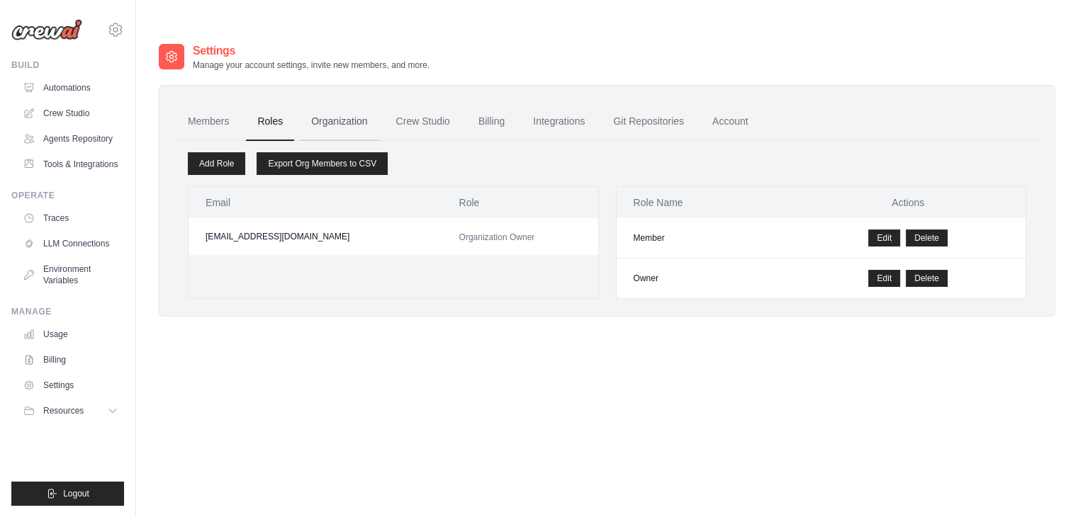
click at [343, 103] on link "Organization" at bounding box center [339, 122] width 79 height 38
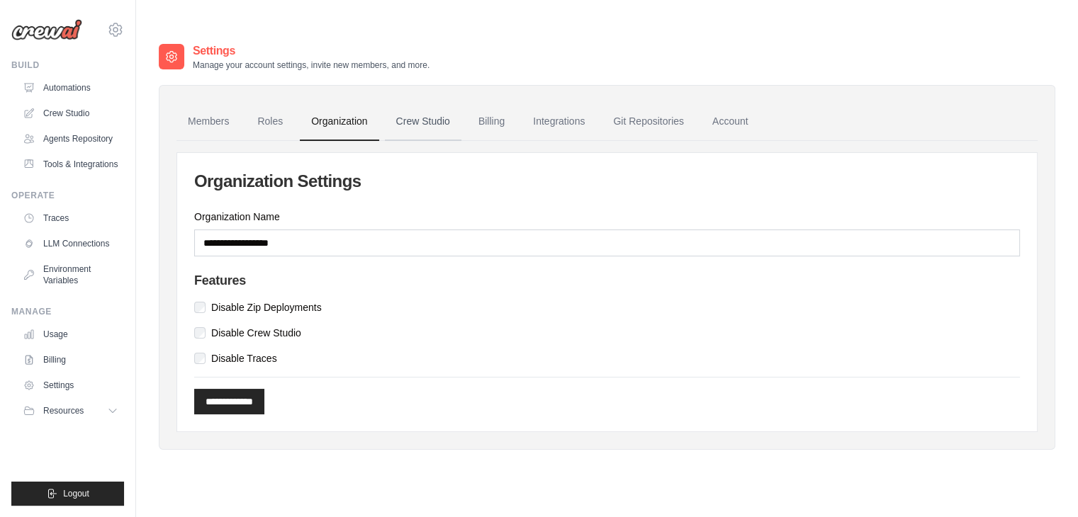
click at [434, 103] on link "Crew Studio" at bounding box center [423, 122] width 77 height 38
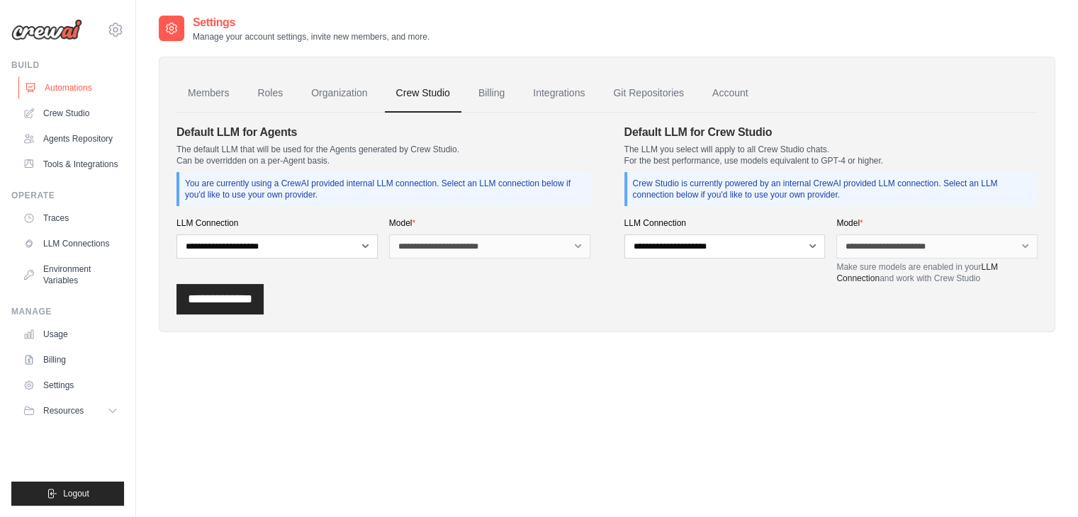
click at [64, 90] on link "Automations" at bounding box center [71, 88] width 107 height 23
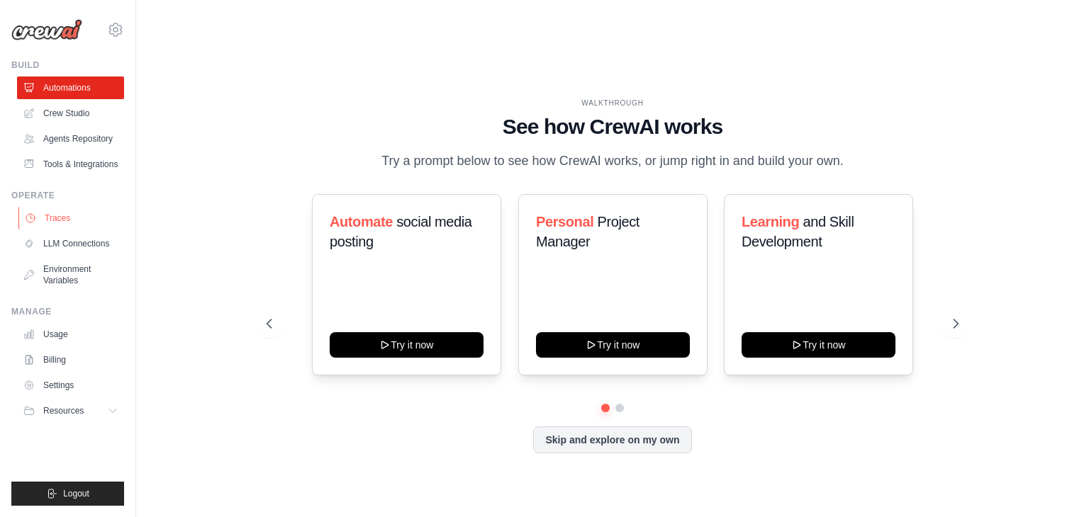
click at [73, 220] on link "Traces" at bounding box center [71, 218] width 107 height 23
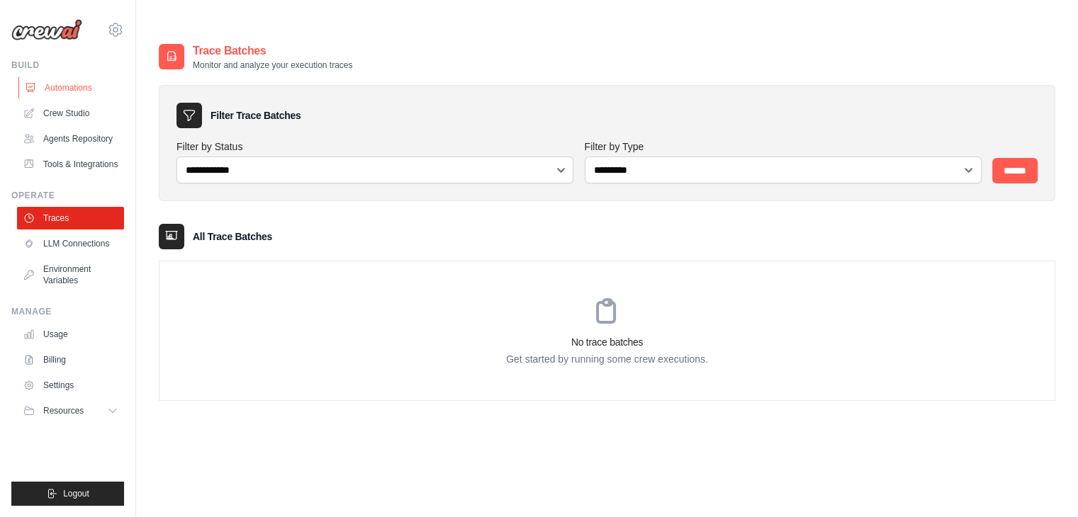
click at [74, 89] on link "Automations" at bounding box center [71, 88] width 107 height 23
